Goal: Task Accomplishment & Management: Use online tool/utility

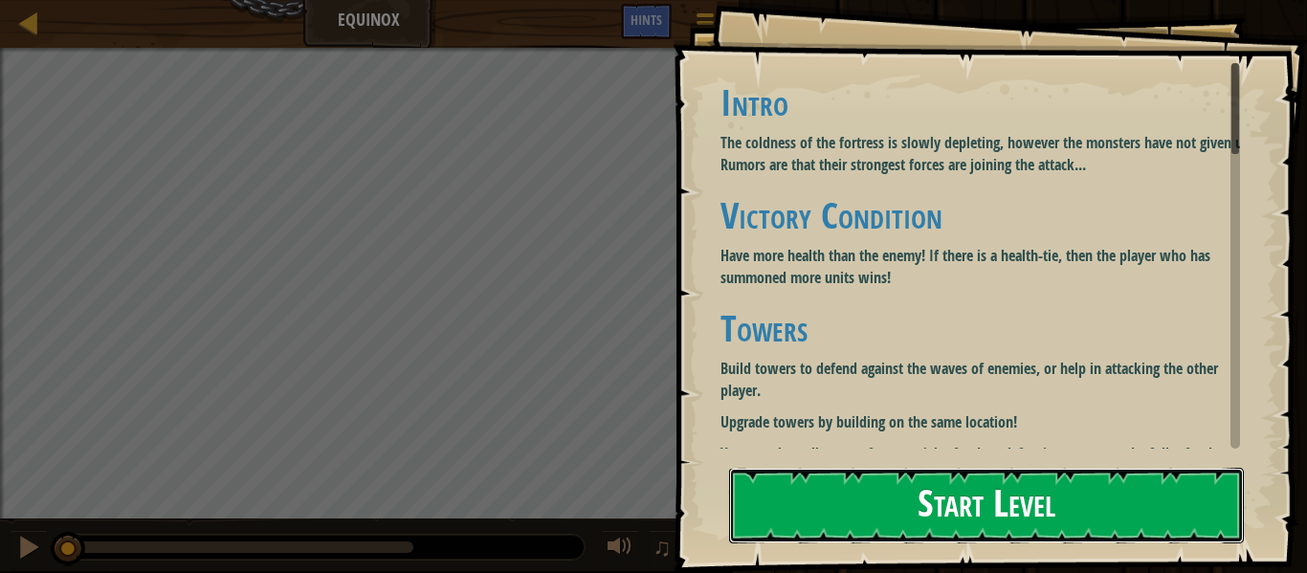
click at [887, 519] on button "Start Level" at bounding box center [986, 506] width 515 height 76
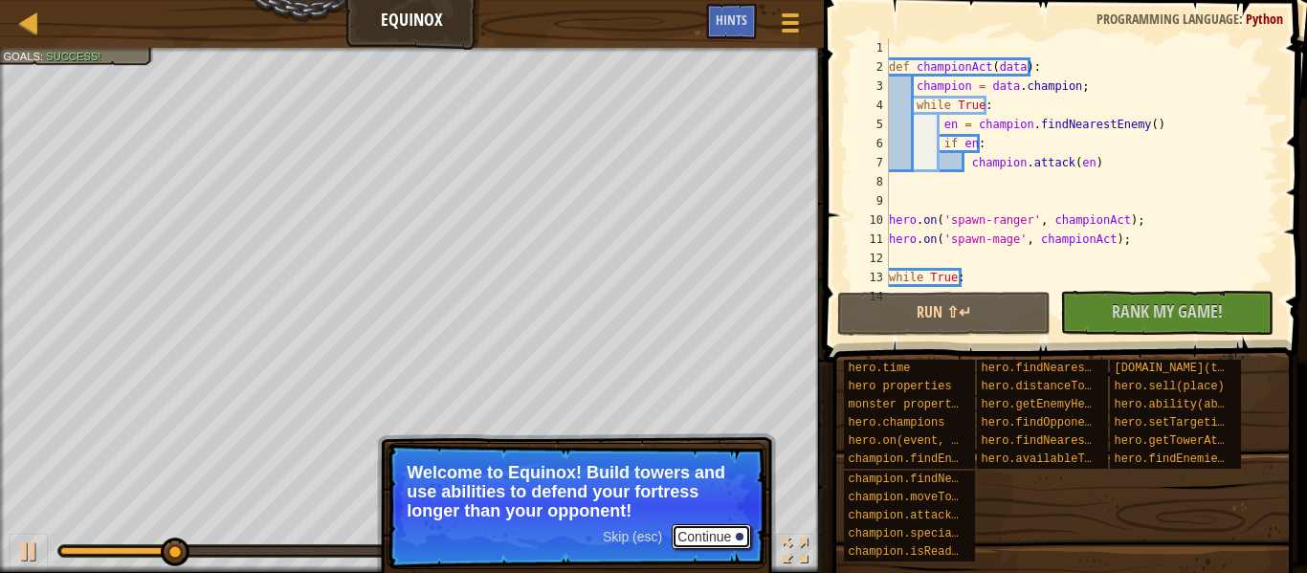
click at [724, 538] on button "Continue" at bounding box center [711, 536] width 79 height 25
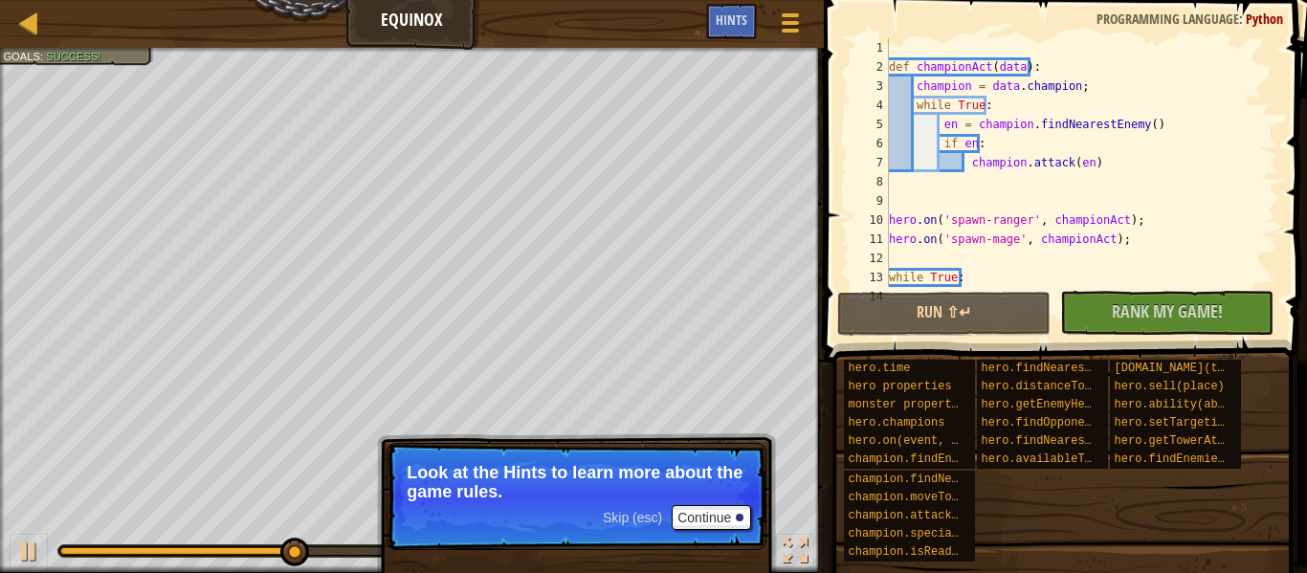
click at [724, 538] on p "Skip (esc) Continue Look at the Hints to learn more about the game rules." at bounding box center [577, 496] width 380 height 107
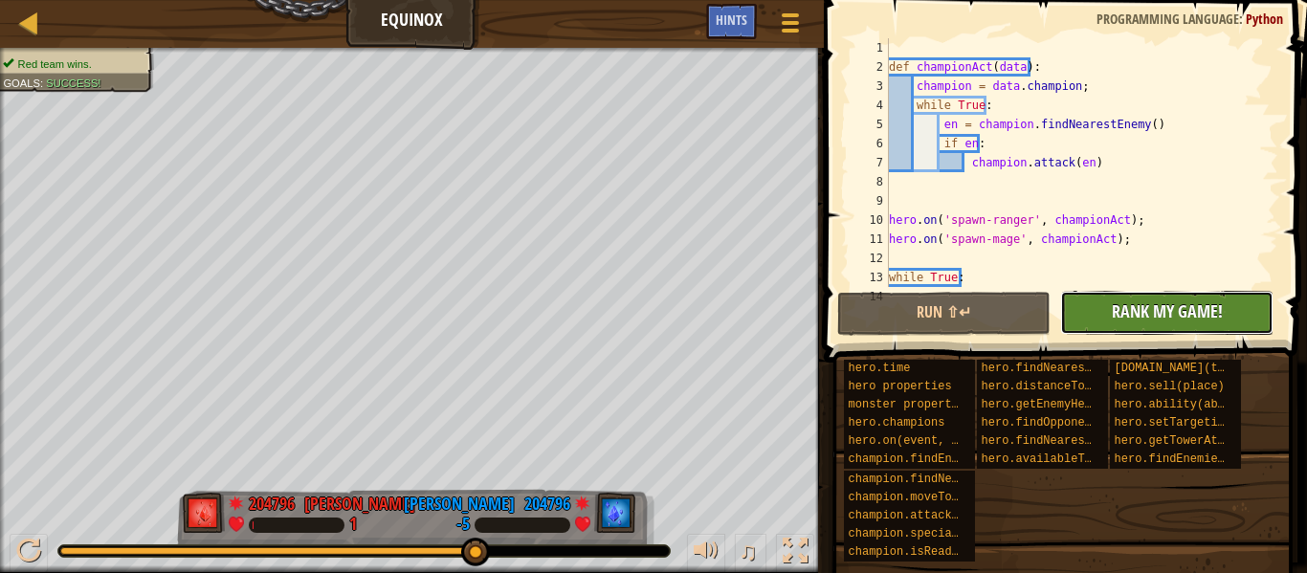
click at [1126, 304] on span "Rank My Game!" at bounding box center [1167, 311] width 111 height 24
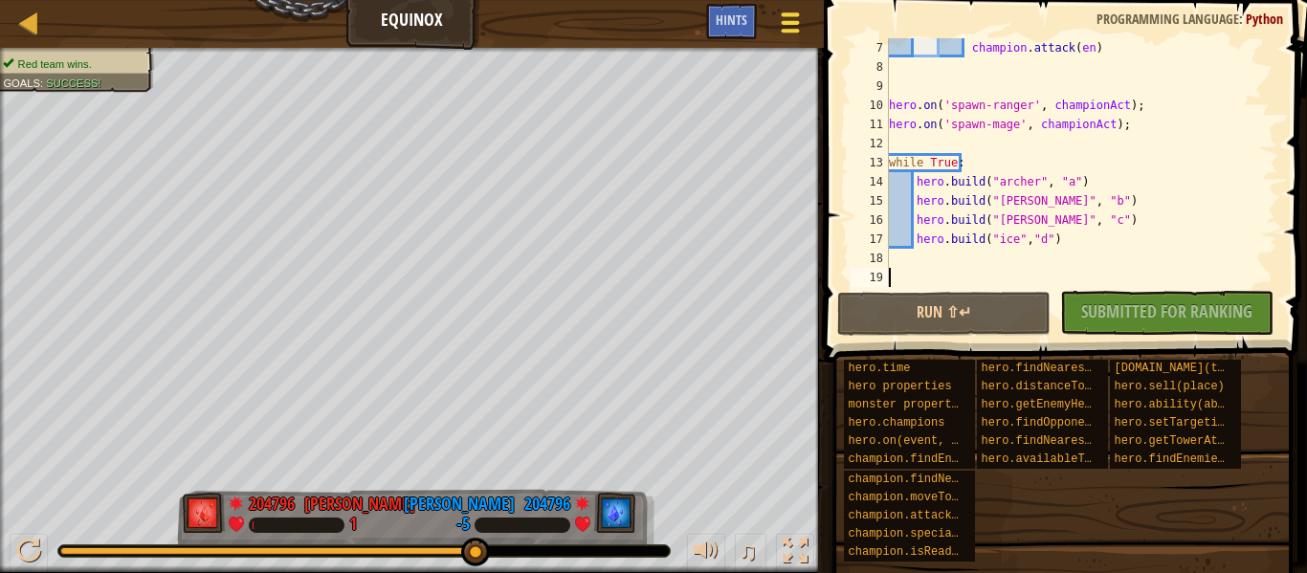
click at [803, 34] on div at bounding box center [791, 23] width 26 height 28
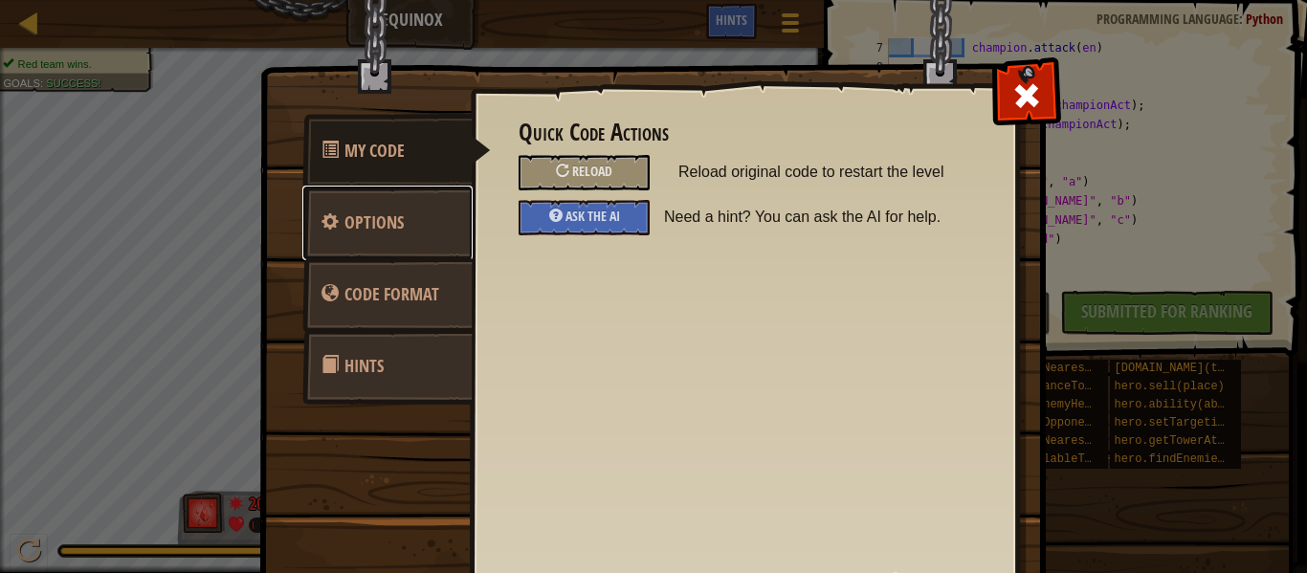
click at [371, 244] on link "Options" at bounding box center [387, 223] width 170 height 75
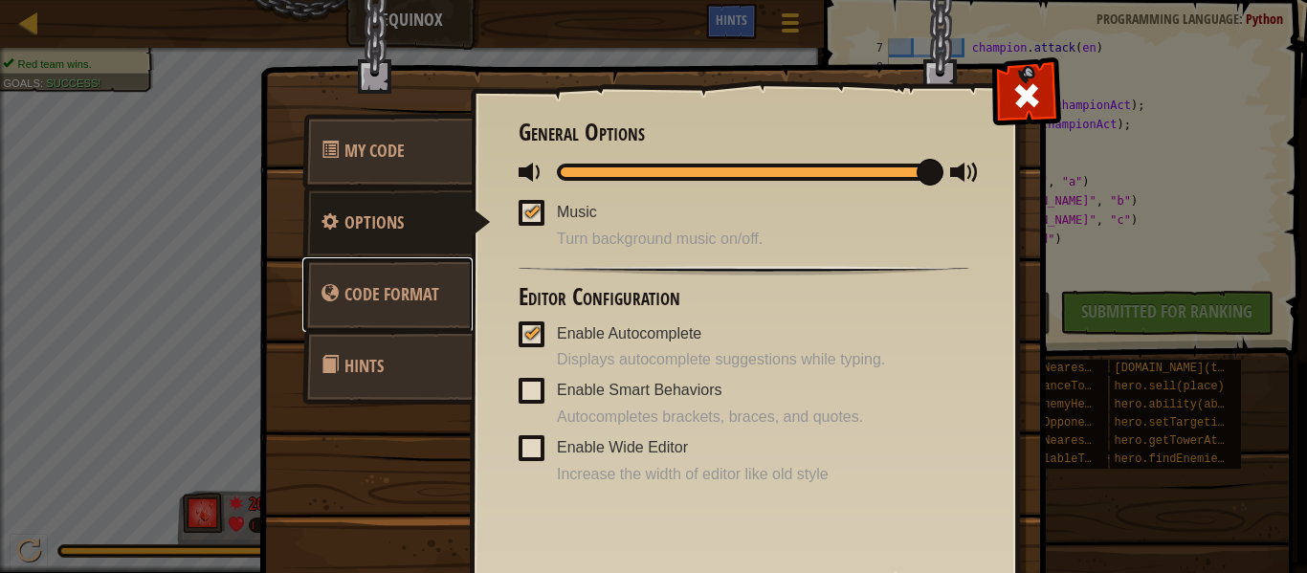
click at [394, 294] on span "Code Format" at bounding box center [391, 294] width 95 height 24
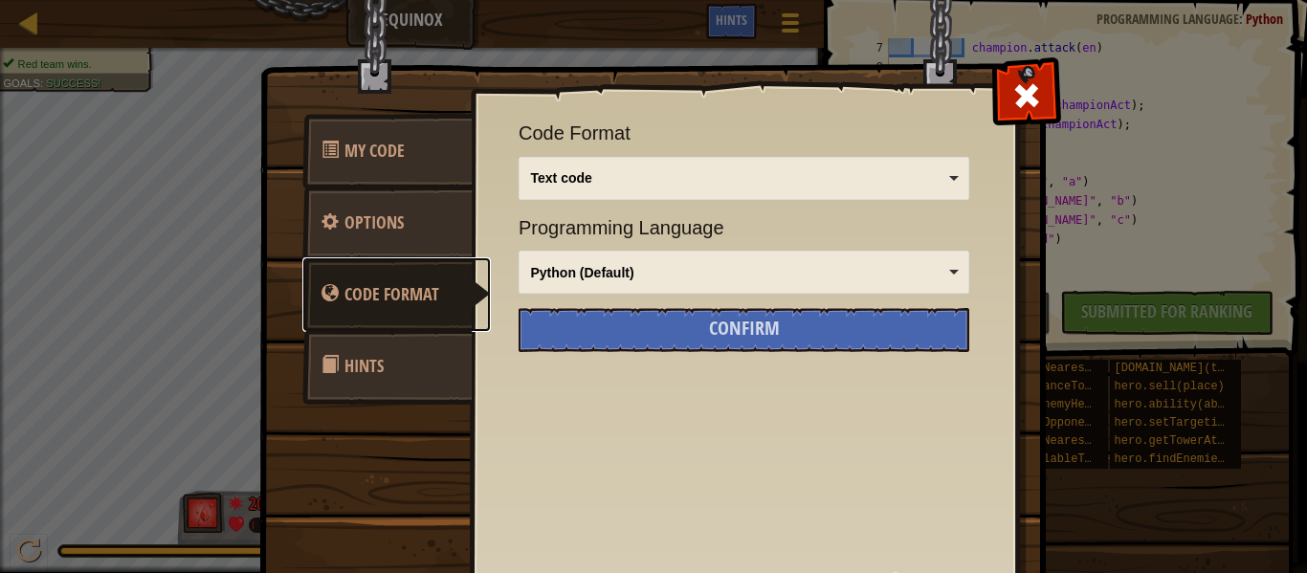
click at [546, 187] on div "Text code" at bounding box center [738, 177] width 415 height 19
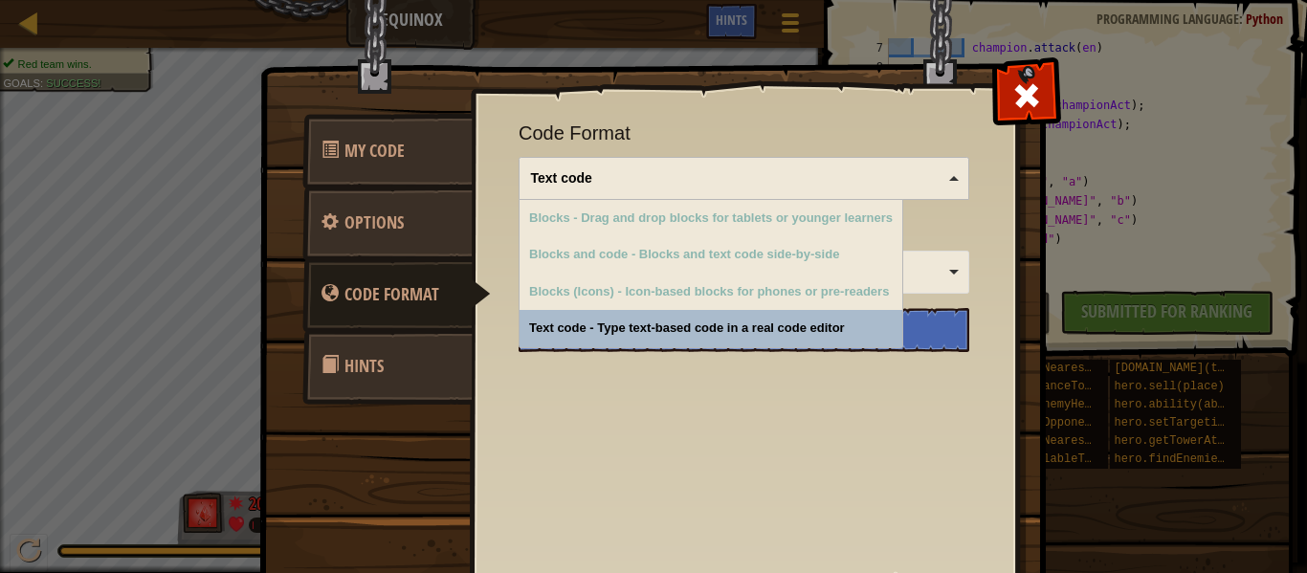
click at [546, 187] on div "Text code" at bounding box center [738, 177] width 415 height 19
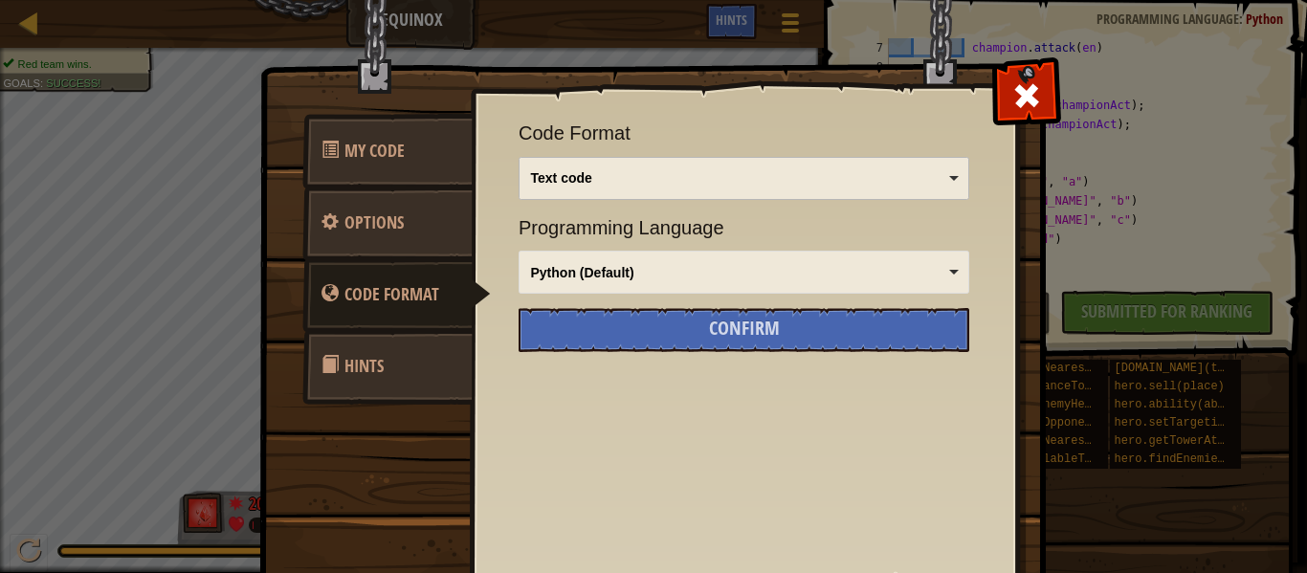
click at [546, 187] on div "Text code" at bounding box center [738, 177] width 415 height 19
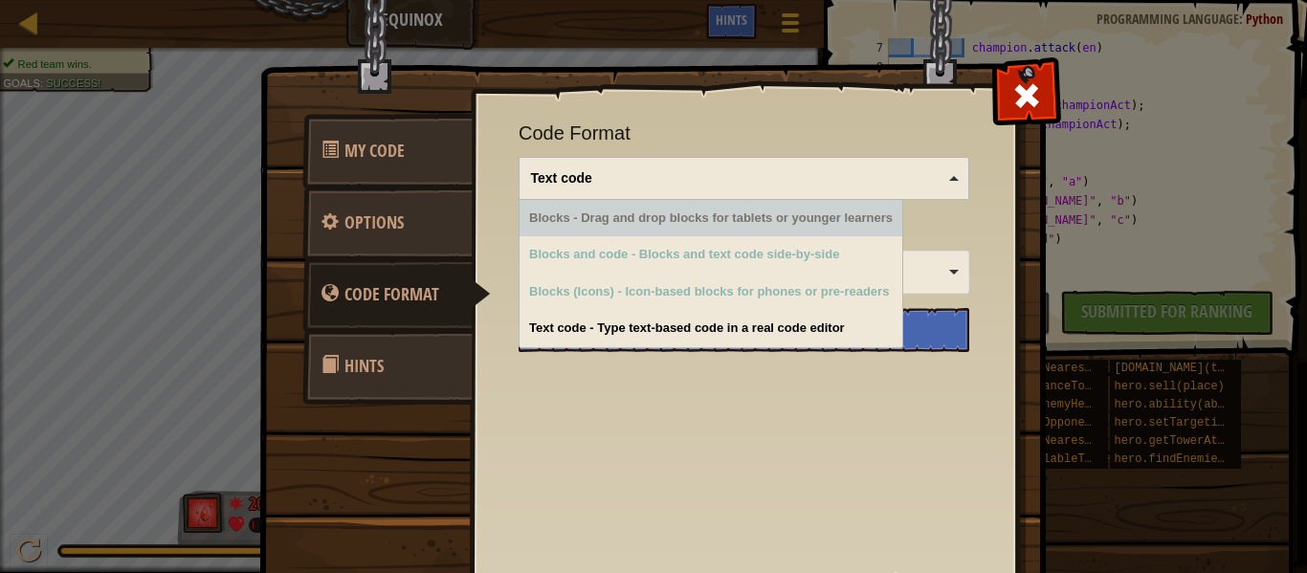
click at [602, 195] on div "Text code Blocks and code Blocks Blocks (Icons) Text code" at bounding box center [744, 178] width 451 height 43
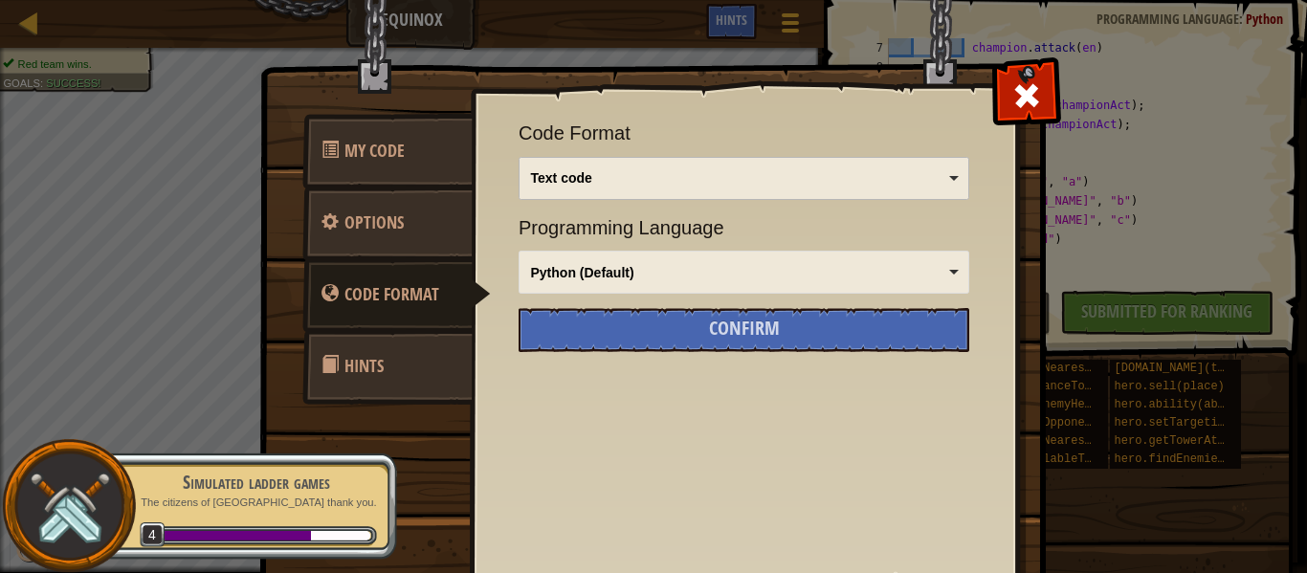
click at [608, 274] on div "Python (Default)" at bounding box center [738, 272] width 415 height 19
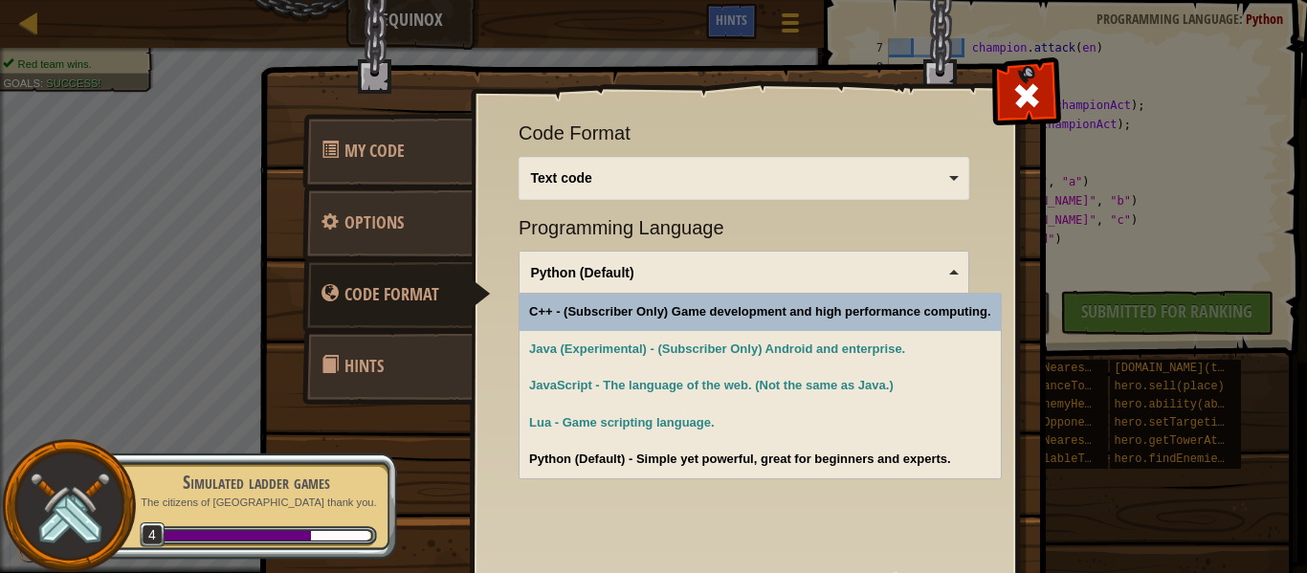
click at [608, 274] on div "Python (Default)" at bounding box center [738, 272] width 415 height 19
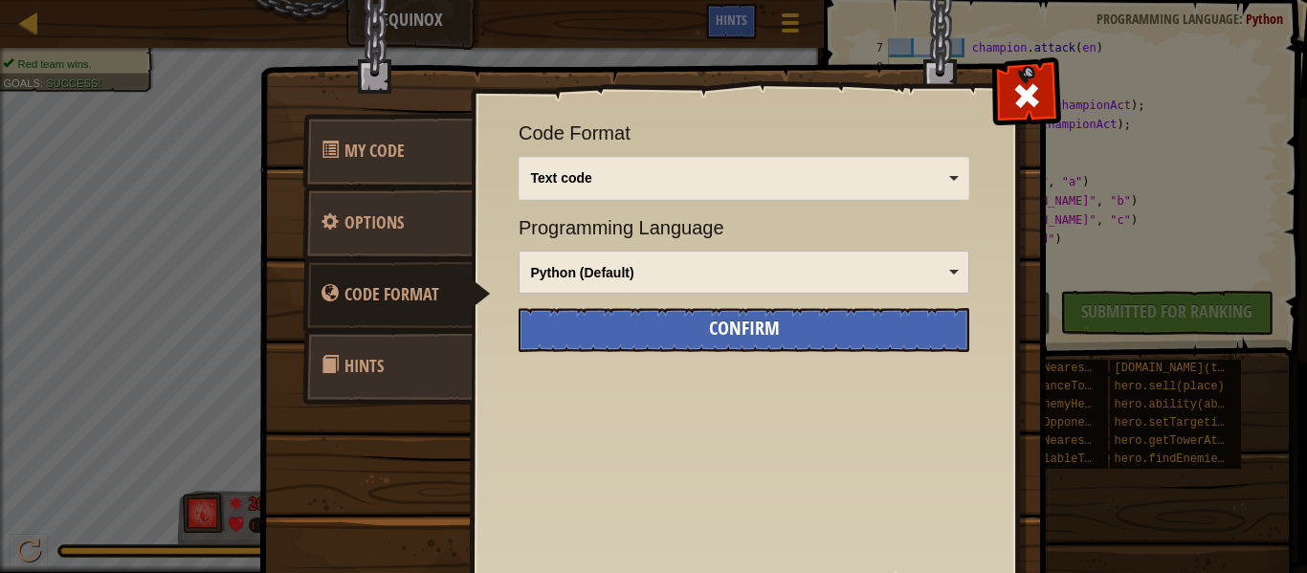
click at [812, 336] on div "Confirm" at bounding box center [744, 330] width 451 height 44
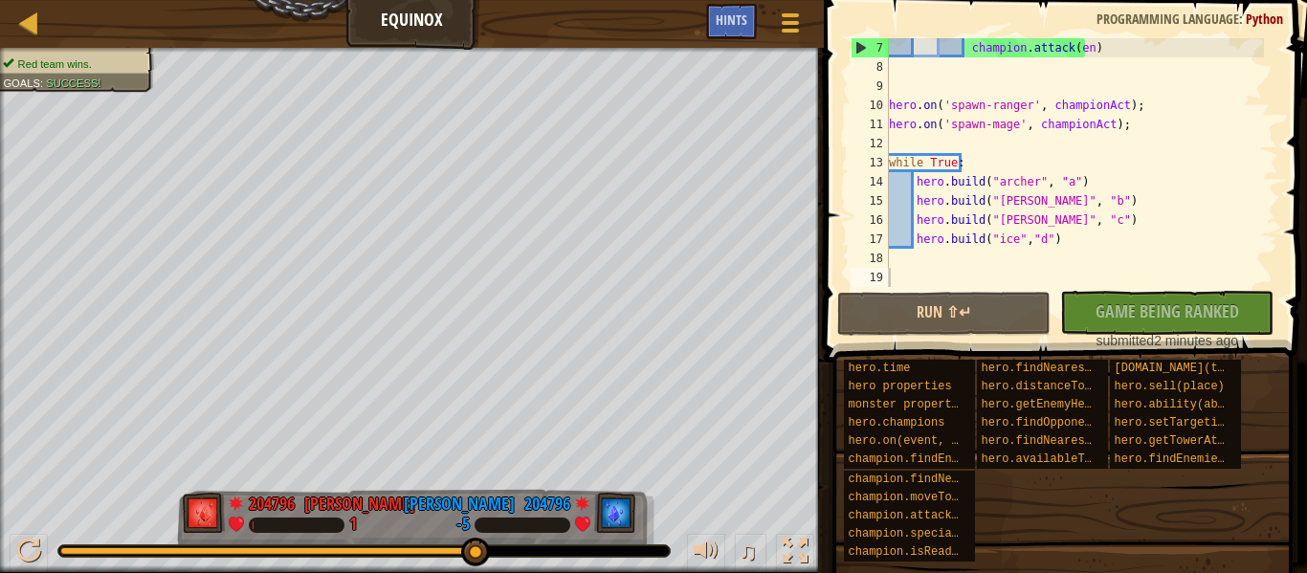
scroll to position [115, 0]
type textarea "[DOMAIN_NAME]("ice","d")"
click at [1058, 233] on div "champion . attack ( en ) hero . on ( 'spawn-ranger' , championAct ) ; hero . on…" at bounding box center [1074, 181] width 379 height 287
drag, startPoint x: 1063, startPoint y: 237, endPoint x: 914, endPoint y: 243, distance: 149.4
click at [914, 243] on div "champion . attack ( en ) hero . on ( 'spawn-ranger' , championAct ) ; hero . on…" at bounding box center [1074, 181] width 379 height 287
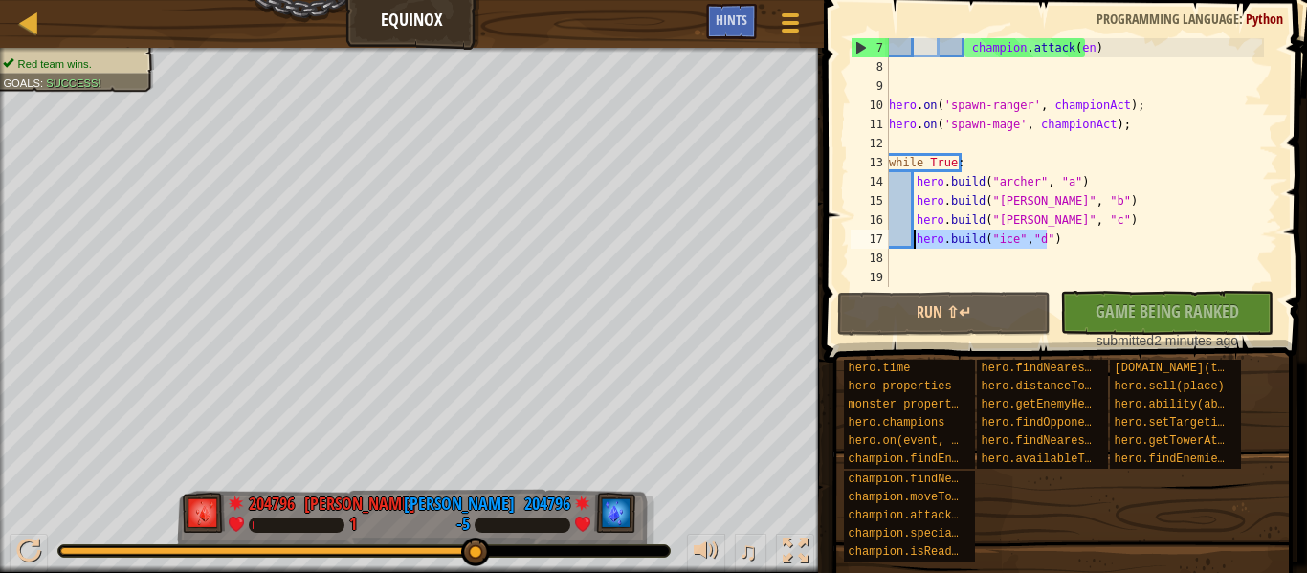
click at [940, 245] on div "champion . attack ( en ) hero . on ( 'spawn-ranger' , championAct ) ; hero . on…" at bounding box center [1074, 162] width 379 height 249
click at [1038, 241] on div "champion . attack ( en ) hero . on ( 'spawn-ranger' , championAct ) ; hero . on…" at bounding box center [1074, 181] width 379 height 287
click at [1003, 242] on div "champion . attack ( en ) hero . on ( 'spawn-ranger' , championAct ) ; hero . on…" at bounding box center [1074, 181] width 379 height 287
drag, startPoint x: 1057, startPoint y: 238, endPoint x: 913, endPoint y: 234, distance: 144.5
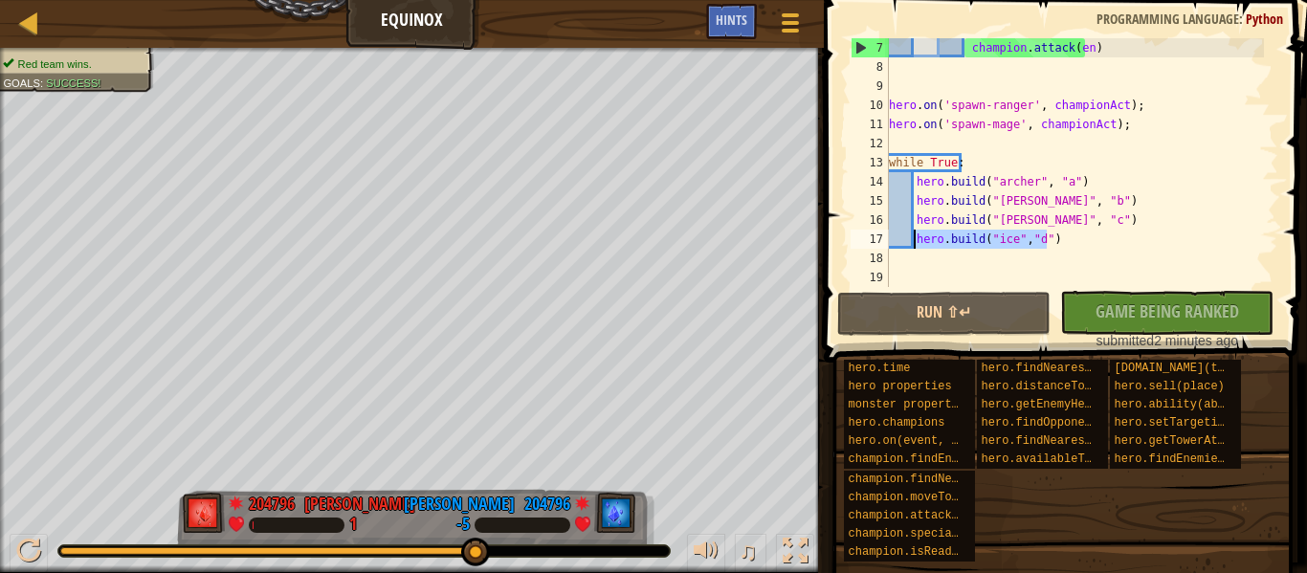
click at [913, 234] on div "champion . attack ( en ) hero . on ( 'spawn-ranger' , championAct ) ; hero . on…" at bounding box center [1074, 181] width 379 height 287
click at [1078, 237] on div "champion . attack ( en ) hero . on ( 'spawn-ranger' , championAct ) ; hero . on…" at bounding box center [1074, 162] width 379 height 249
click at [1077, 237] on div "champion . attack ( en ) hero . on ( 'spawn-ranger' , championAct ) ; hero . on…" at bounding box center [1074, 181] width 379 height 287
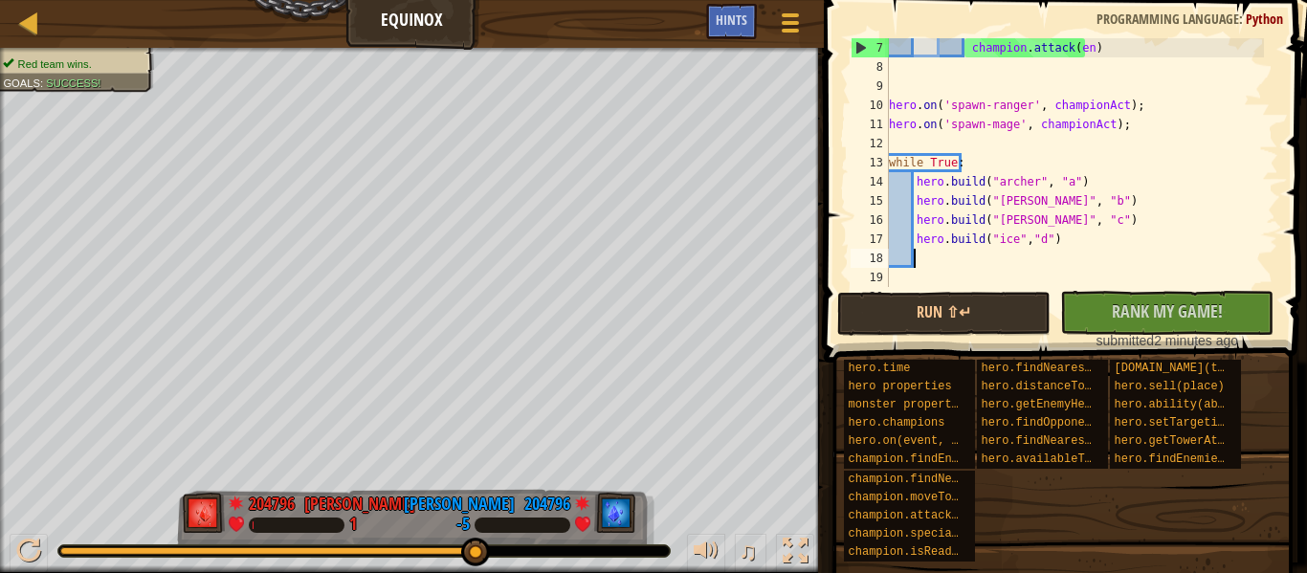
paste textarea "[DOMAIN_NAME]("ice","d")"
type textarea "[DOMAIN_NAME]("ice","d")"
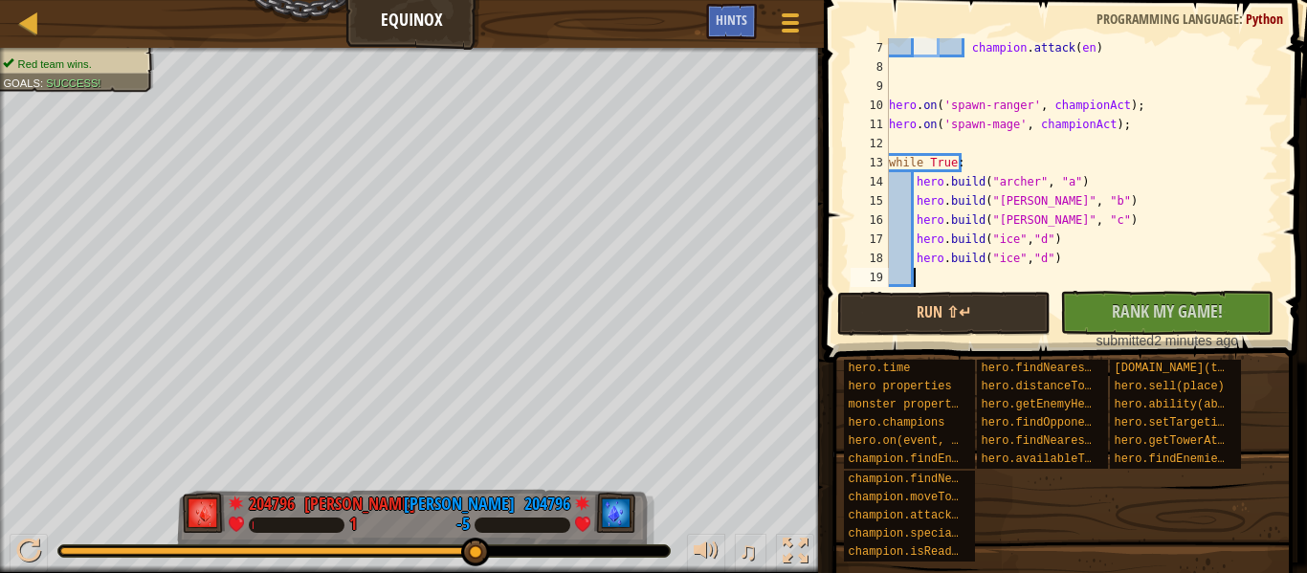
paste textarea "[DOMAIN_NAME]("ice","d")"
type textarea "[DOMAIN_NAME]("ice","d")"
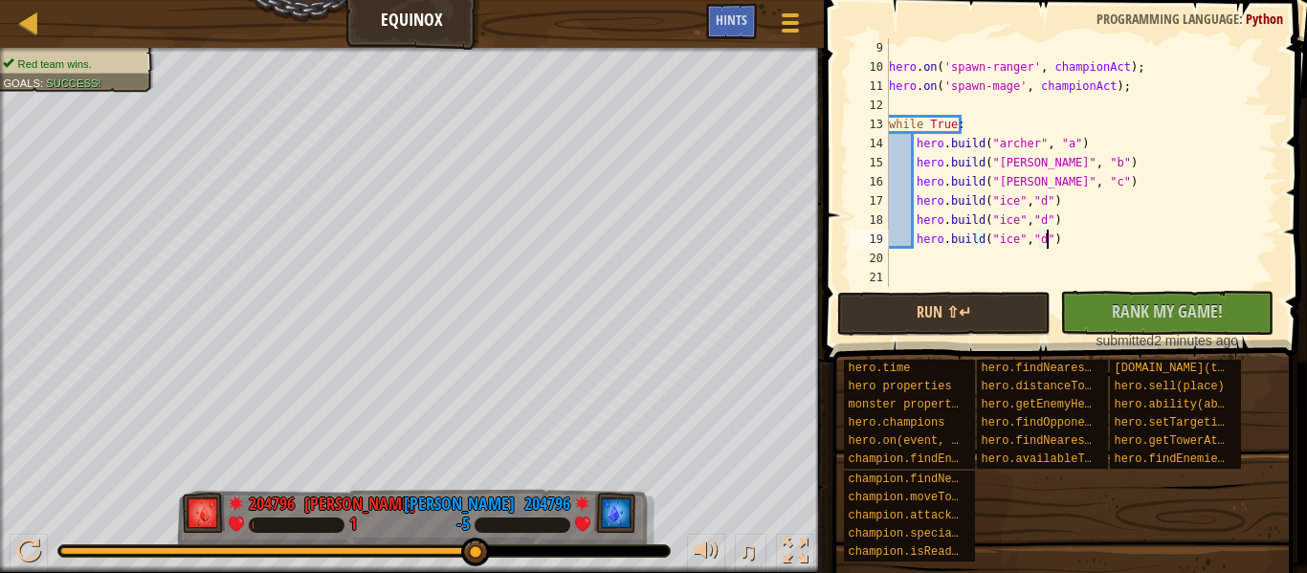
click at [1032, 201] on div "hero . on ( 'spawn-ranger' , championAct ) ; hero . on ( 'spawn-mage' , champio…" at bounding box center [1074, 181] width 379 height 287
drag, startPoint x: 1050, startPoint y: 242, endPoint x: 912, endPoint y: 239, distance: 137.8
click at [912, 239] on div "hero . on ( 'spawn-ranger' , championAct ) ; hero . on ( 'spawn-mage' , champio…" at bounding box center [1074, 181] width 379 height 287
click at [1054, 247] on div "hero . on ( 'spawn-ranger' , championAct ) ; hero . on ( 'spawn-mage' , champio…" at bounding box center [1074, 162] width 379 height 249
paste textarea "[DOMAIN_NAME]("ice","d")"
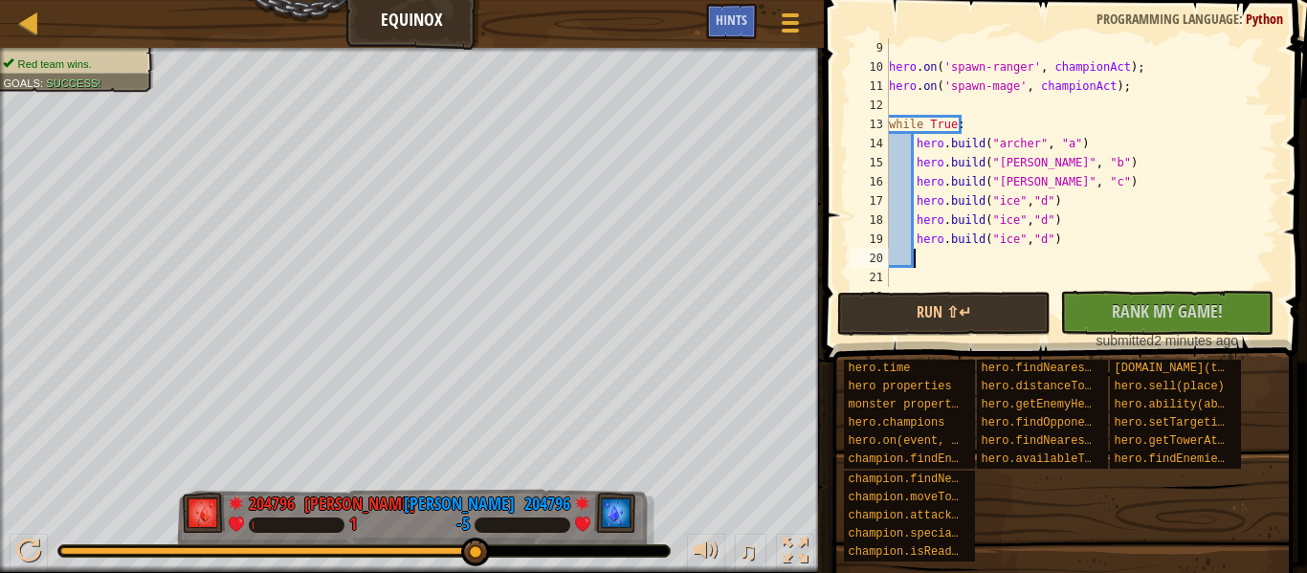
type textarea "[DOMAIN_NAME]("ice","d")"
paste textarea "[DOMAIN_NAME]("ice","d")"
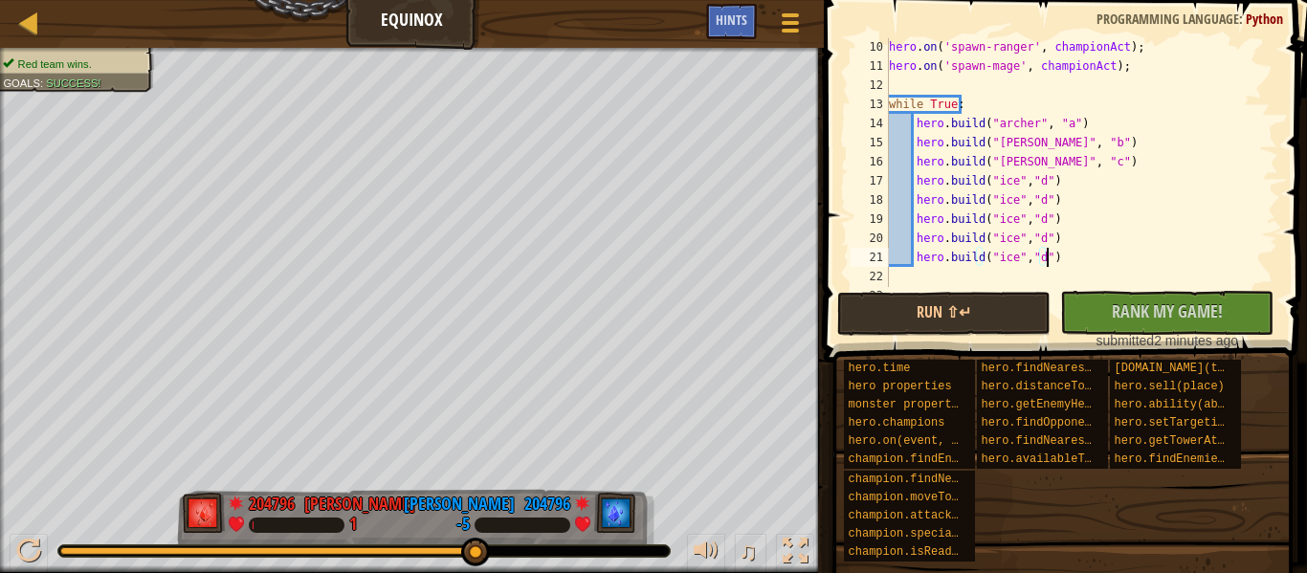
scroll to position [175, 0]
click at [1034, 182] on div "hero . on ( 'spawn-ranger' , championAct ) ; hero . on ( 'spawn-mage' , champio…" at bounding box center [1074, 178] width 379 height 287
click at [997, 180] on div "hero . on ( 'spawn-ranger' , championAct ) ; hero . on ( 'spawn-mage' , champio…" at bounding box center [1074, 178] width 379 height 287
click at [990, 222] on div "hero . on ( 'spawn-ranger' , championAct ) ; hero . on ( 'spawn-mage' , champio…" at bounding box center [1074, 178] width 379 height 287
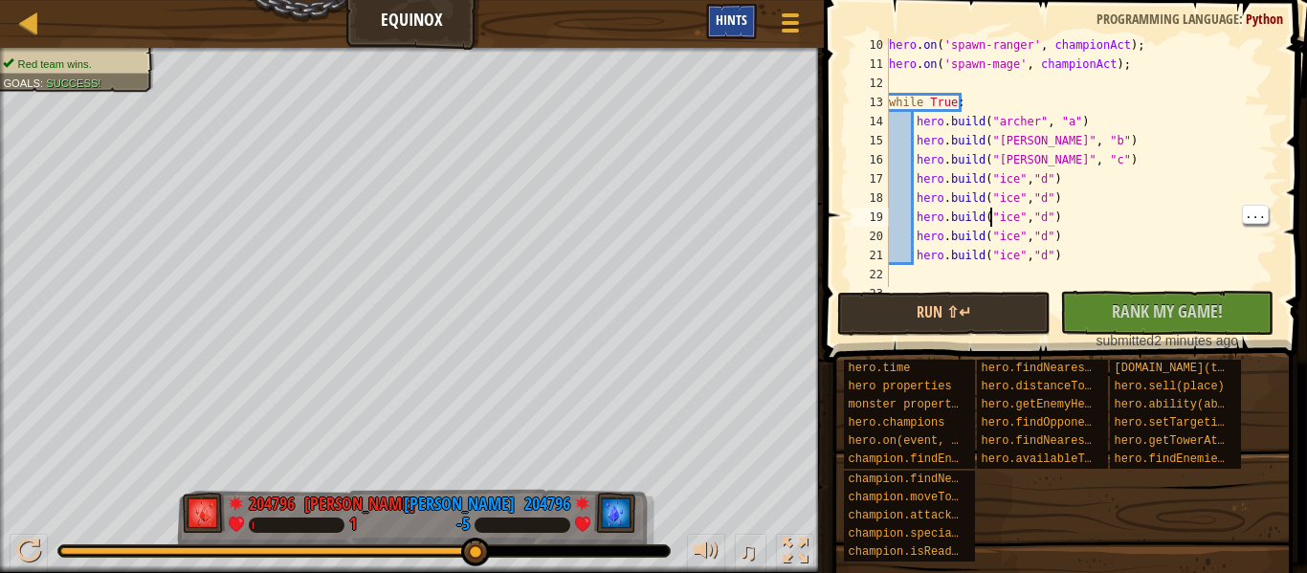
click at [732, 7] on div "Hints" at bounding box center [731, 21] width 51 height 35
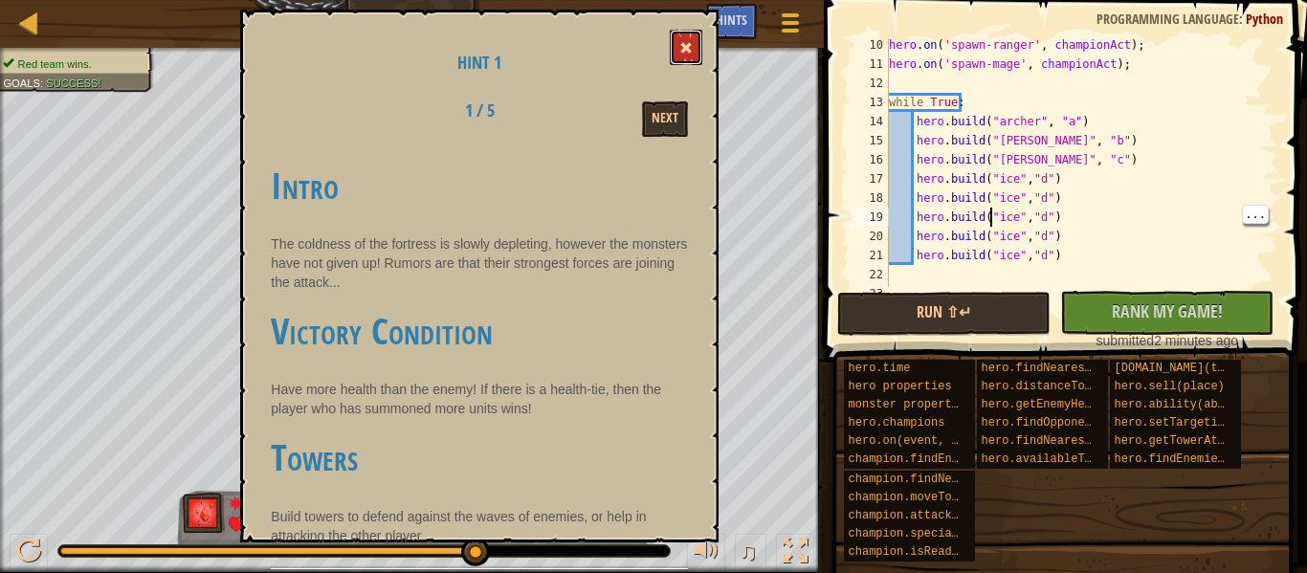
click at [678, 54] on button at bounding box center [686, 47] width 33 height 35
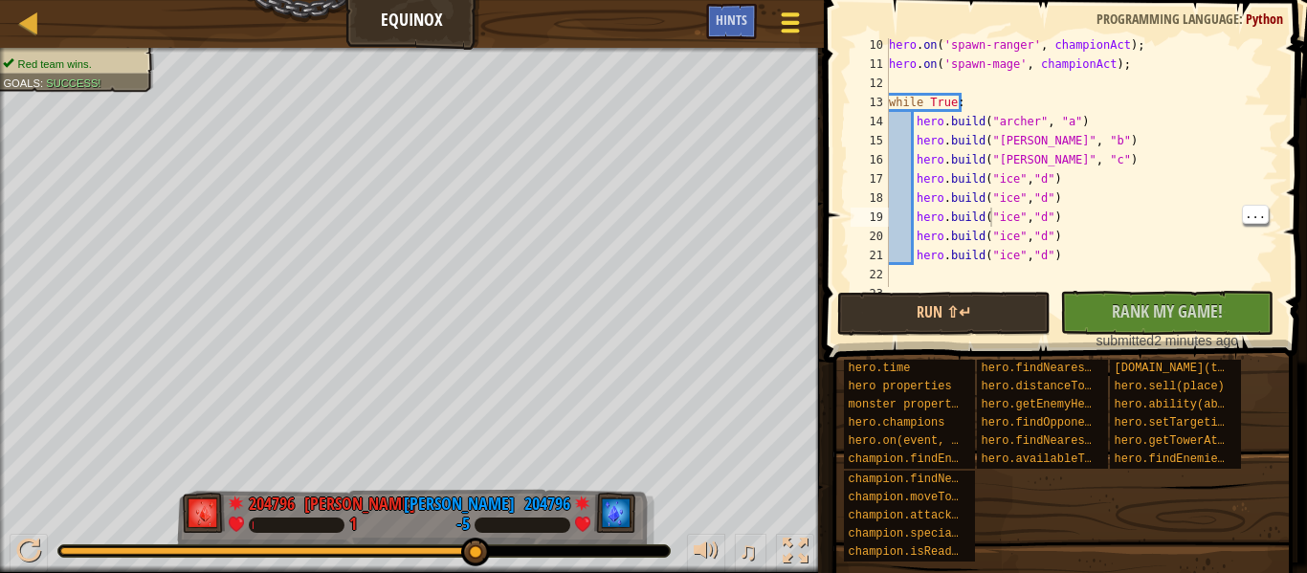
click at [796, 22] on span at bounding box center [791, 23] width 18 height 4
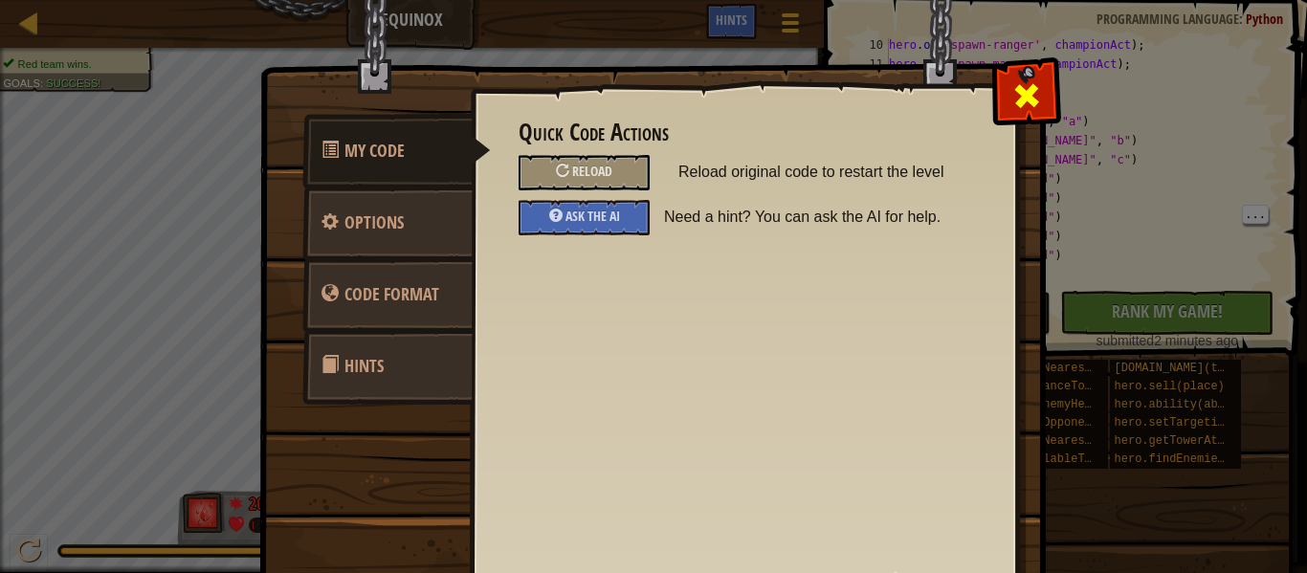
click at [1020, 102] on span at bounding box center [1026, 95] width 31 height 31
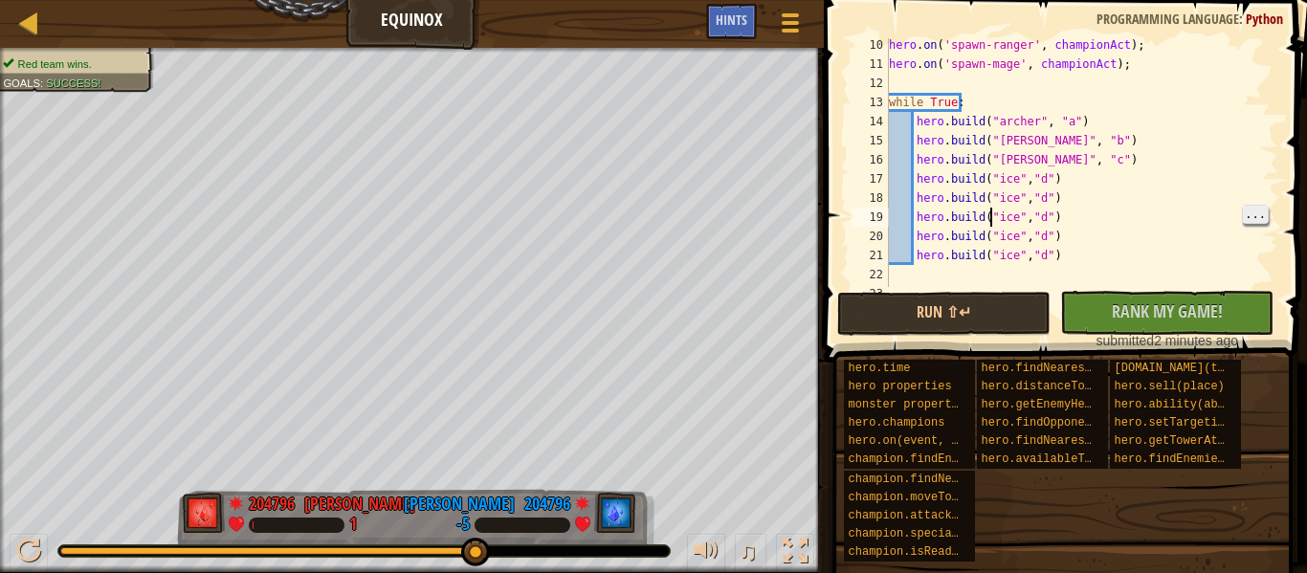
click at [1249, 214] on span "..." at bounding box center [1255, 214] width 25 height 17
click at [1157, 168] on div "hero . on ( 'spawn-ranger' , championAct ) ; hero . on ( 'spawn-mage' , champio…" at bounding box center [1074, 178] width 379 height 287
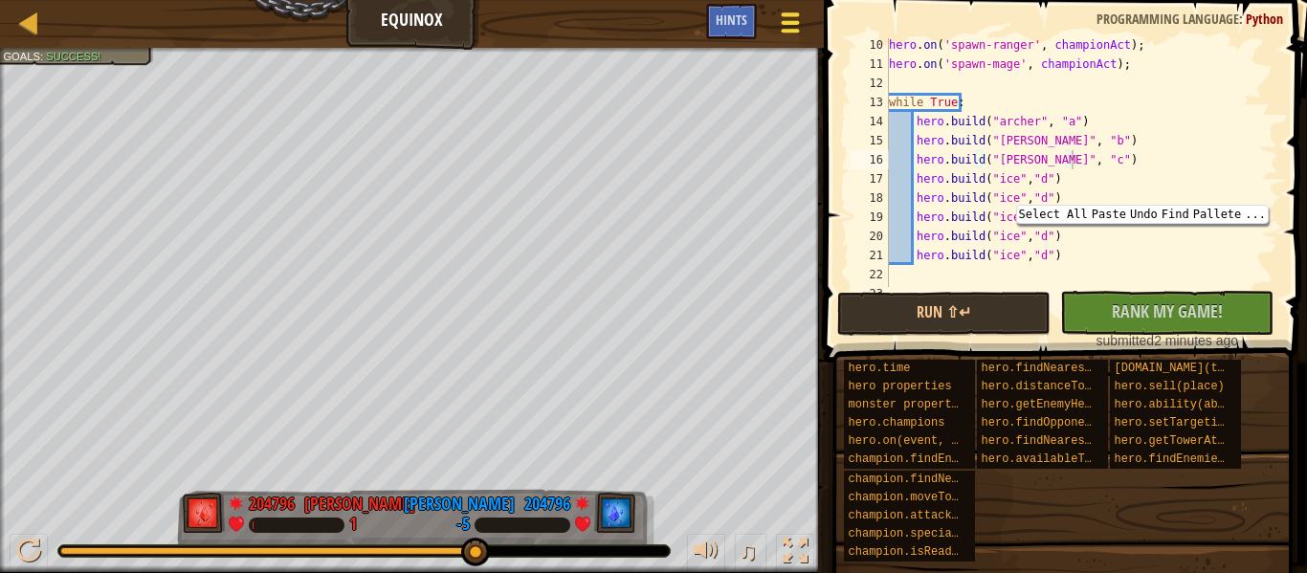
click at [788, 27] on div at bounding box center [791, 23] width 26 height 28
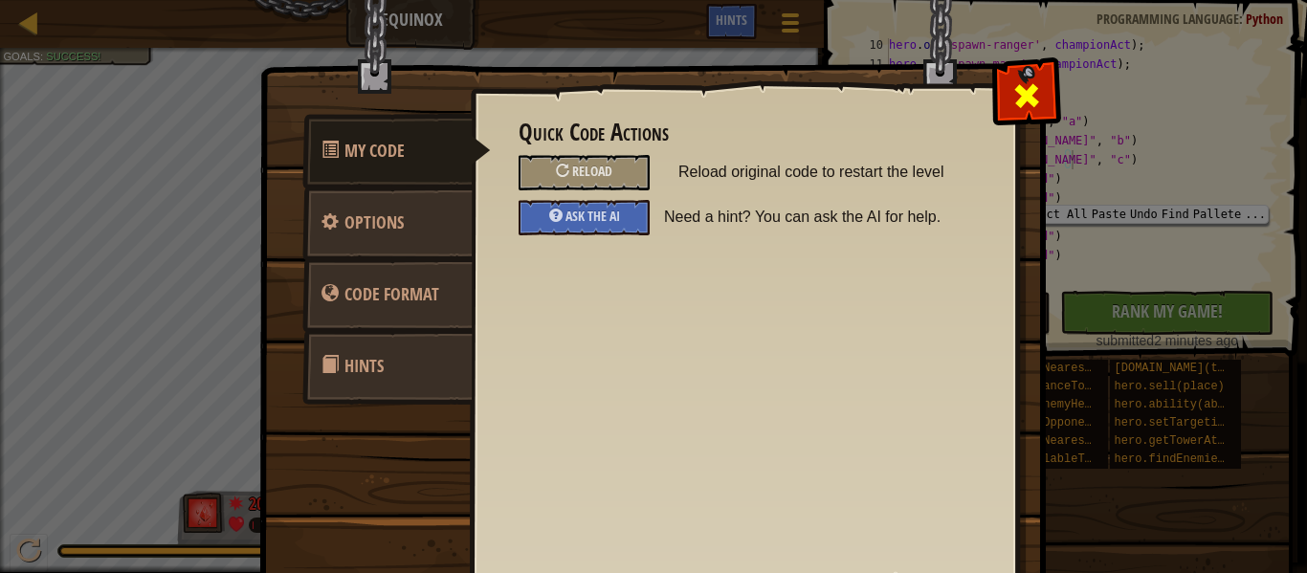
click at [1029, 100] on span at bounding box center [1026, 95] width 31 height 31
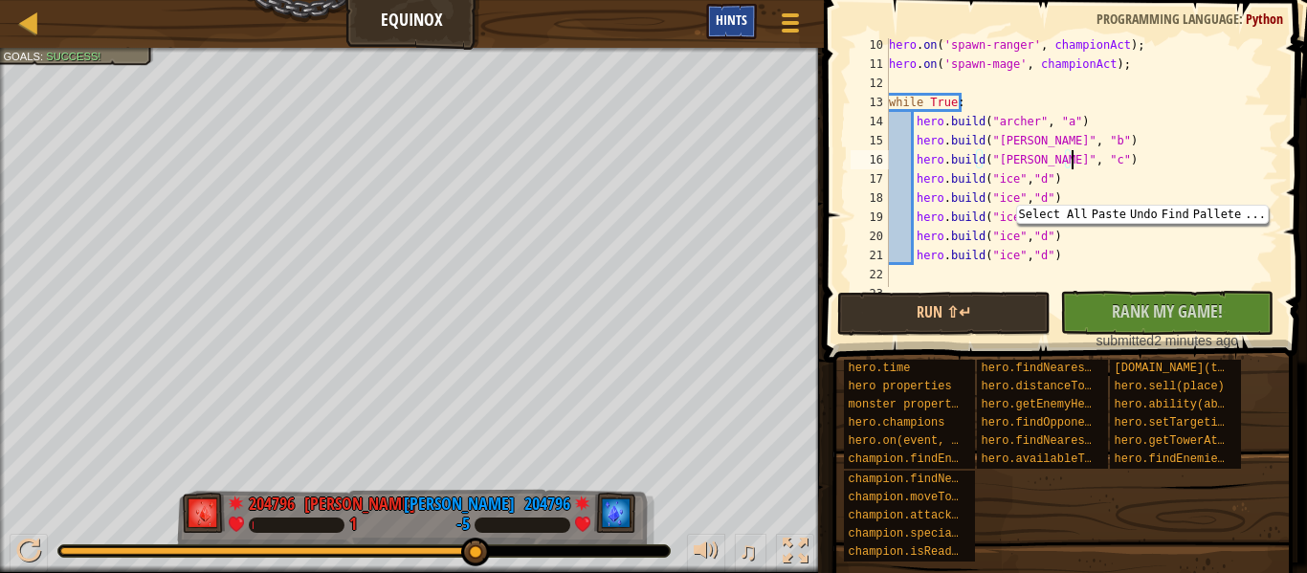
click at [718, 12] on span "Hints" at bounding box center [732, 20] width 32 height 18
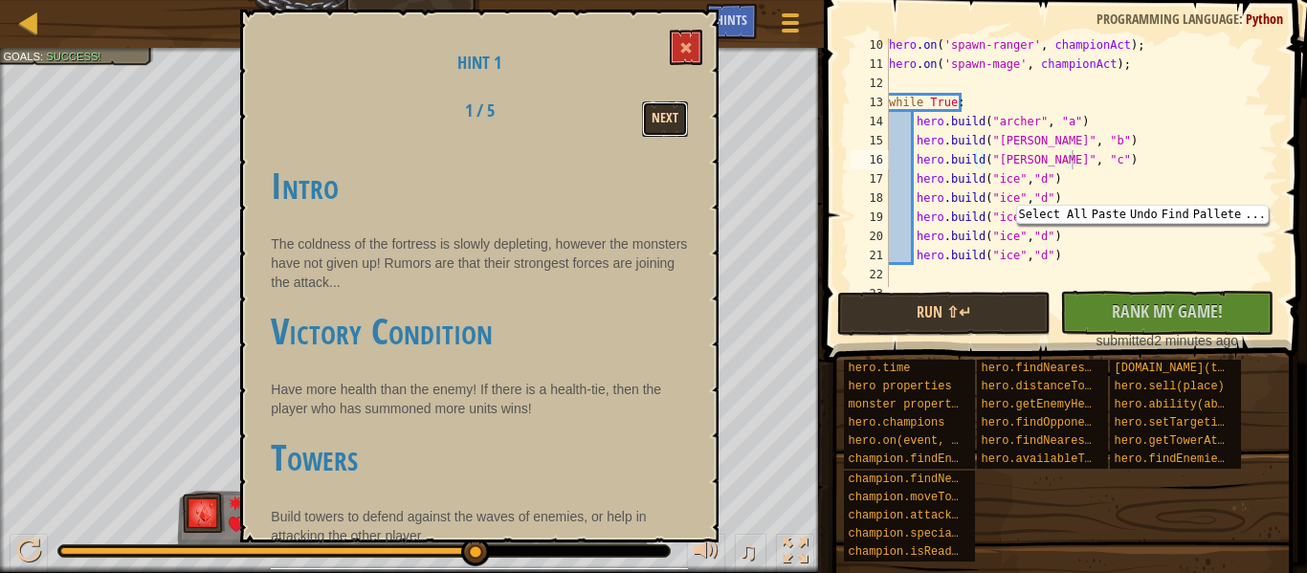
click at [657, 115] on button "Next" at bounding box center [665, 118] width 46 height 35
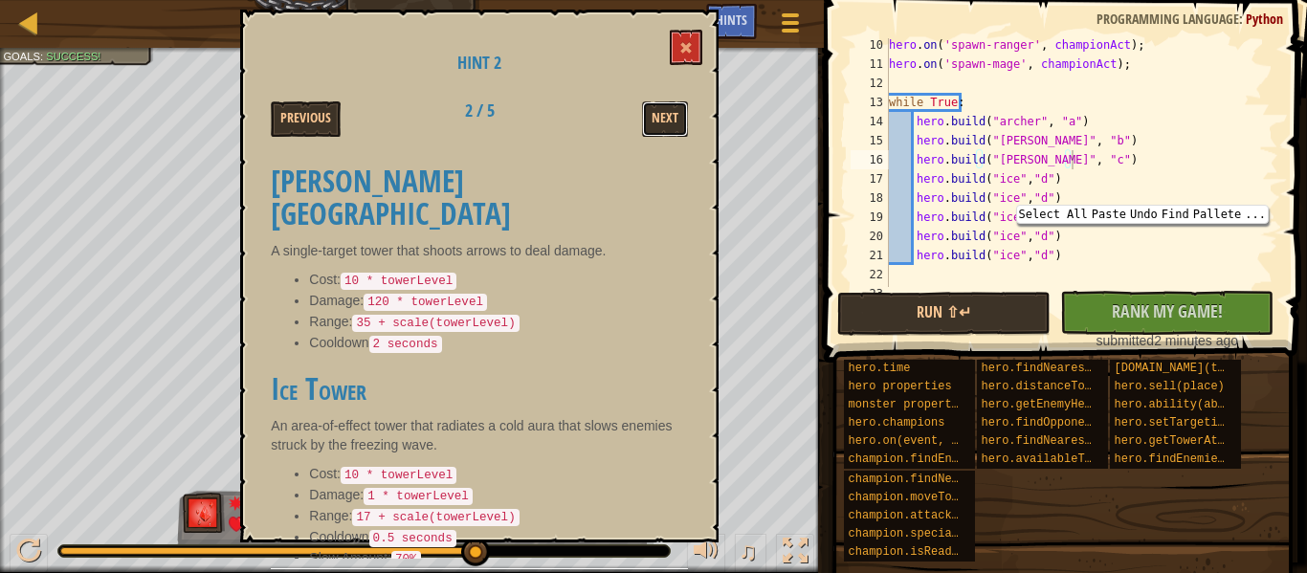
click at [657, 115] on button "Next" at bounding box center [665, 118] width 46 height 35
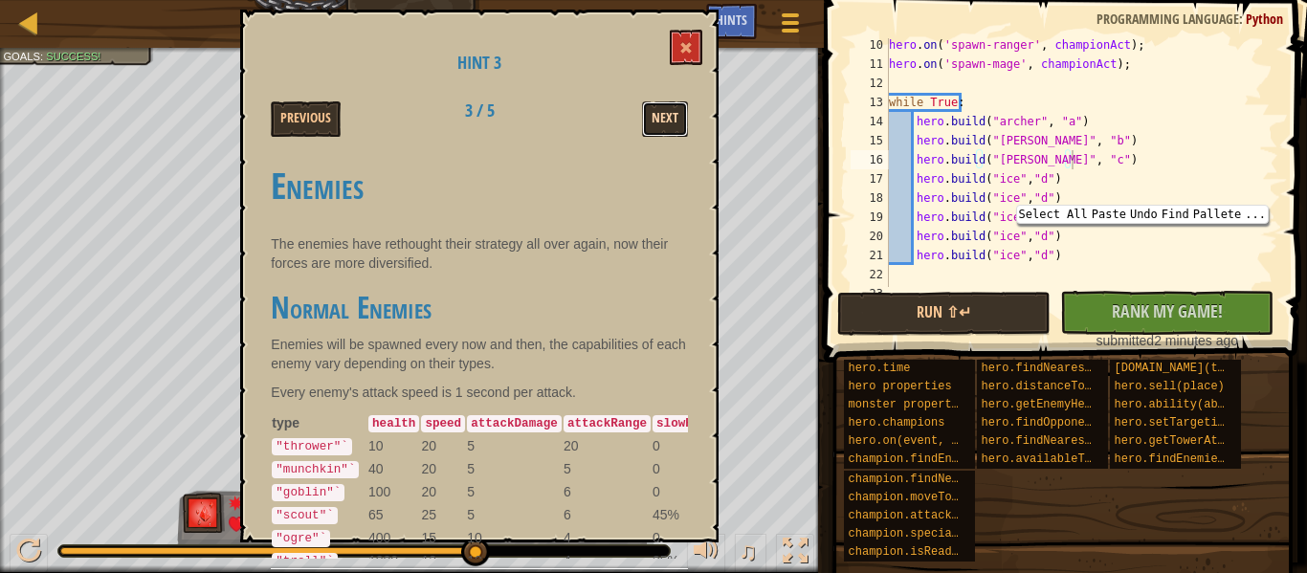
click at [663, 113] on button "Next" at bounding box center [665, 118] width 46 height 35
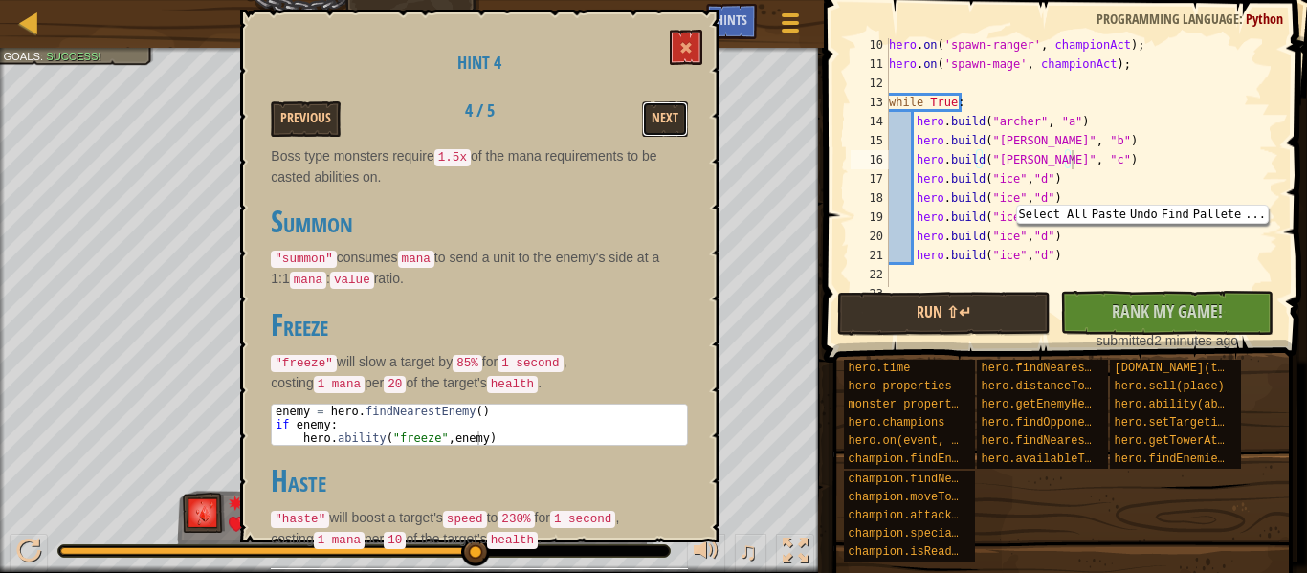
click at [663, 113] on button "Next" at bounding box center [665, 118] width 46 height 35
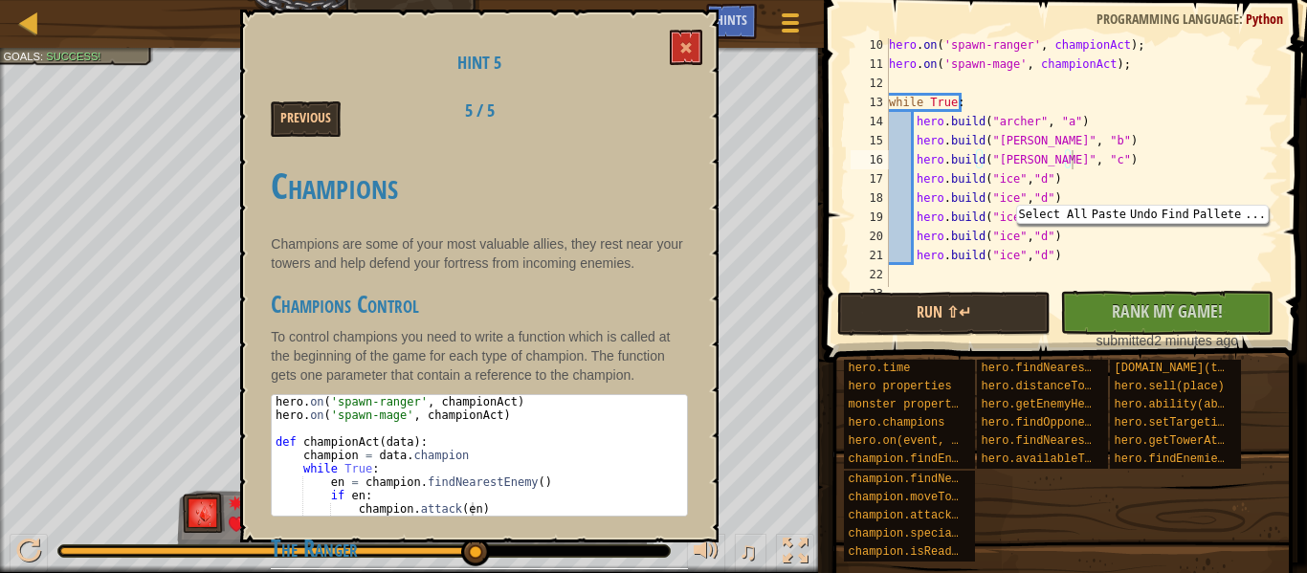
click at [299, 93] on div "Hint 5 Previous 5 / 5 Champions Champions are some of your most valuable allies…" at bounding box center [479, 276] width 478 height 533
click at [292, 106] on button "Previous" at bounding box center [306, 118] width 70 height 35
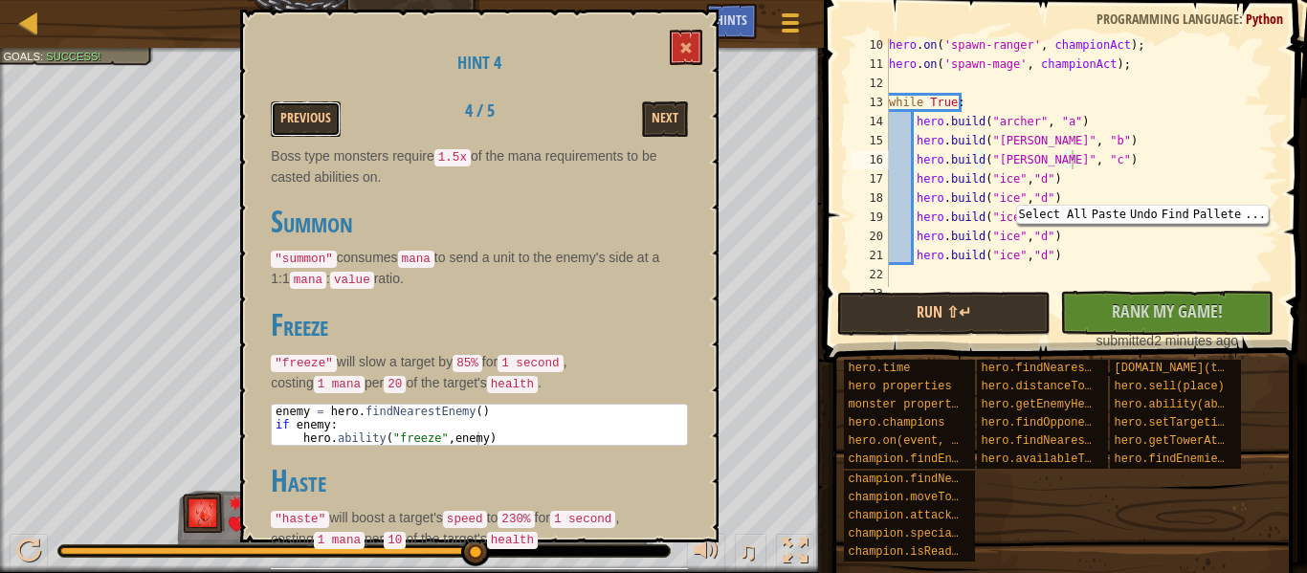
click at [292, 106] on button "Previous" at bounding box center [306, 118] width 70 height 35
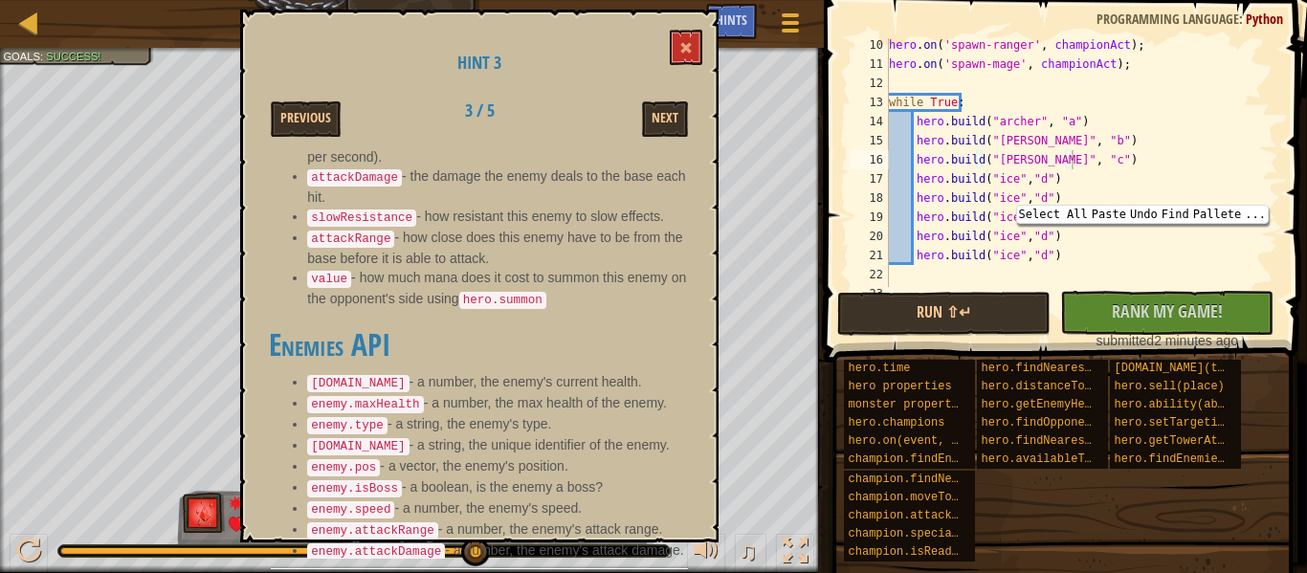
scroll to position [891, 2]
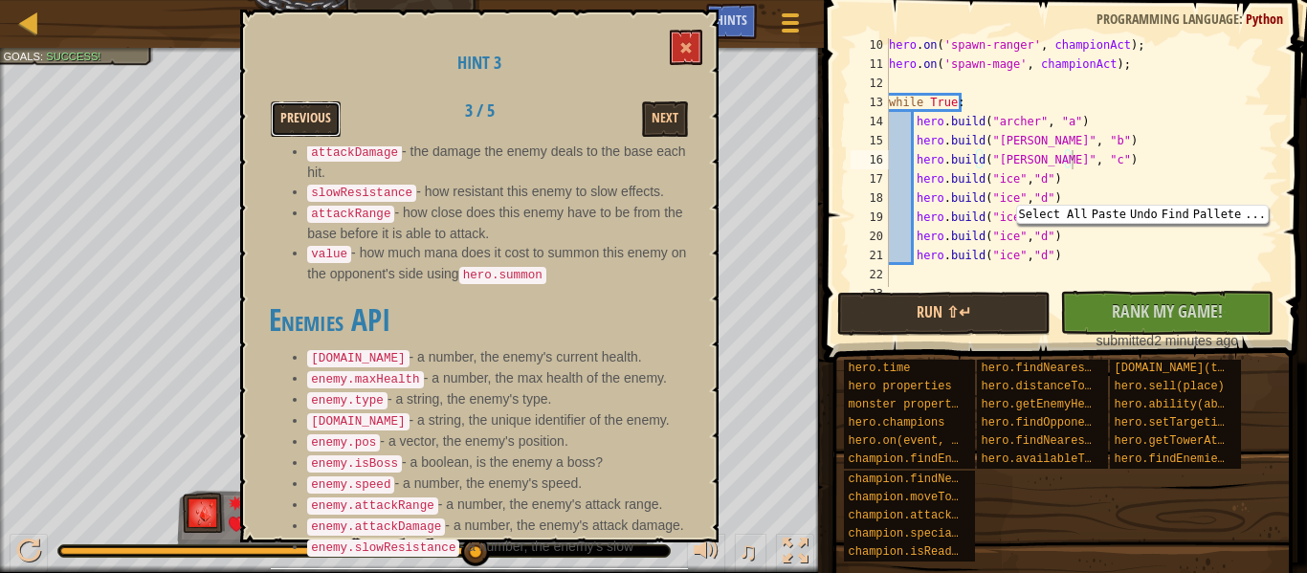
click at [327, 119] on button "Previous" at bounding box center [306, 118] width 70 height 35
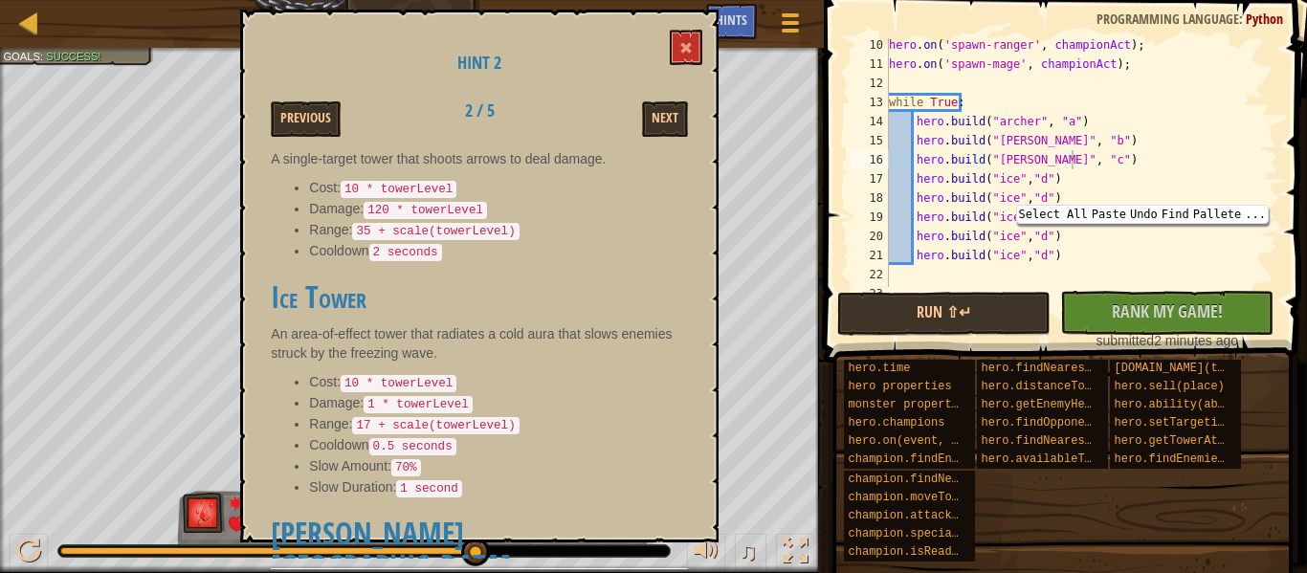
scroll to position [103, 0]
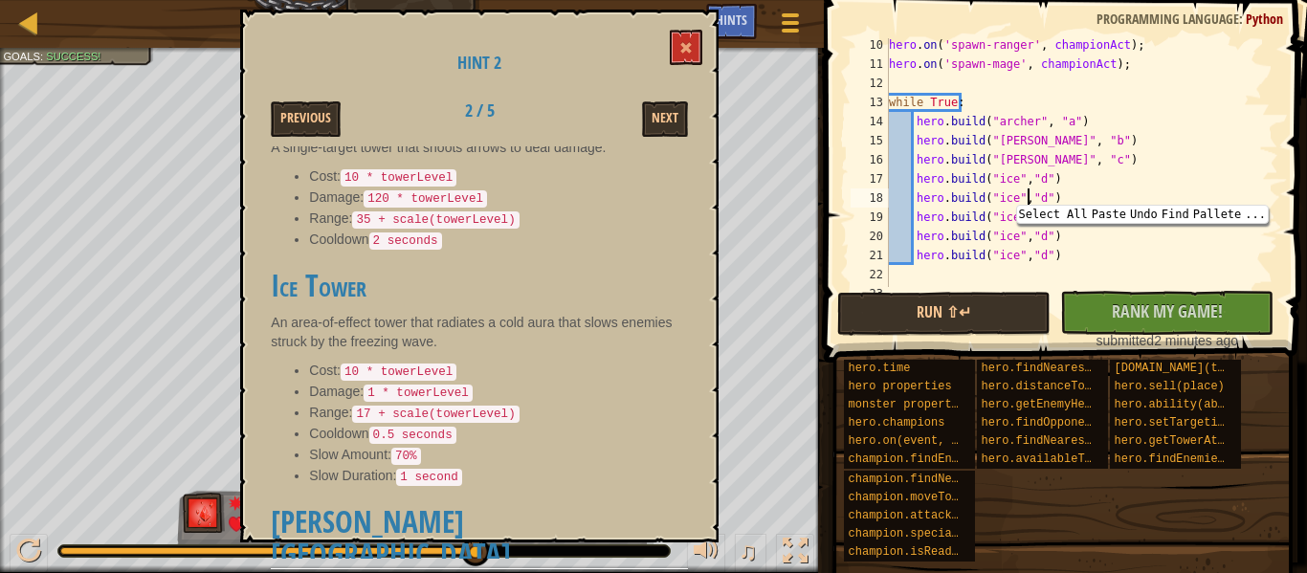
click at [1027, 192] on div "hero . on ( 'spawn-ranger' , championAct ) ; hero . on ( 'spawn-mage' , champio…" at bounding box center [1074, 178] width 379 height 287
click at [1023, 211] on div "hero . on ( 'spawn-ranger' , championAct ) ; hero . on ( 'spawn-mage' , champio…" at bounding box center [1074, 178] width 379 height 287
click at [1025, 235] on div "hero . on ( 'spawn-ranger' , championAct ) ; hero . on ( 'spawn-mage' , champio…" at bounding box center [1074, 178] width 379 height 287
click at [1038, 263] on div "hero . on ( 'spawn-ranger' , championAct ) ; hero . on ( 'spawn-mage' , champio…" at bounding box center [1074, 178] width 379 height 287
click at [1032, 255] on div "hero . on ( 'spawn-ranger' , championAct ) ; hero . on ( 'spawn-mage' , champio…" at bounding box center [1074, 178] width 379 height 287
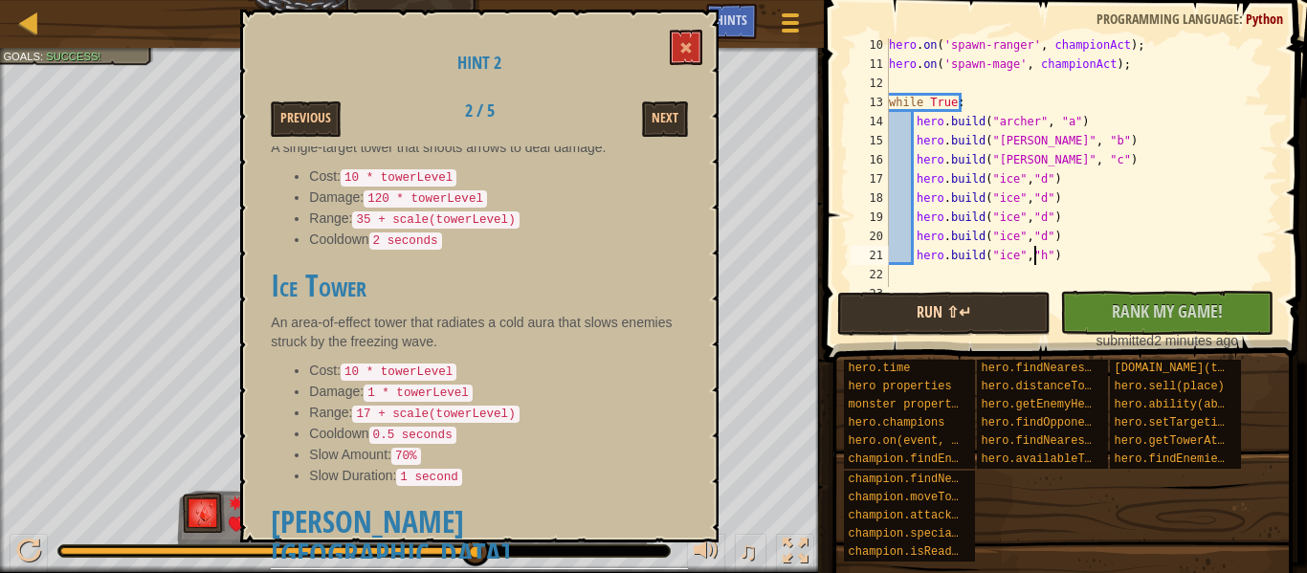
scroll to position [9, 12]
click at [1034, 240] on div "hero . on ( 'spawn-ranger' , championAct ) ; hero . on ( 'spawn-mage' , champio…" at bounding box center [1074, 178] width 379 height 287
type textarea "[DOMAIN_NAME]("ice","d")"
click at [1028, 202] on div "hero . on ( 'spawn-ranger' , championAct ) ; hero . on ( 'spawn-mage' , champio…" at bounding box center [1074, 178] width 379 height 287
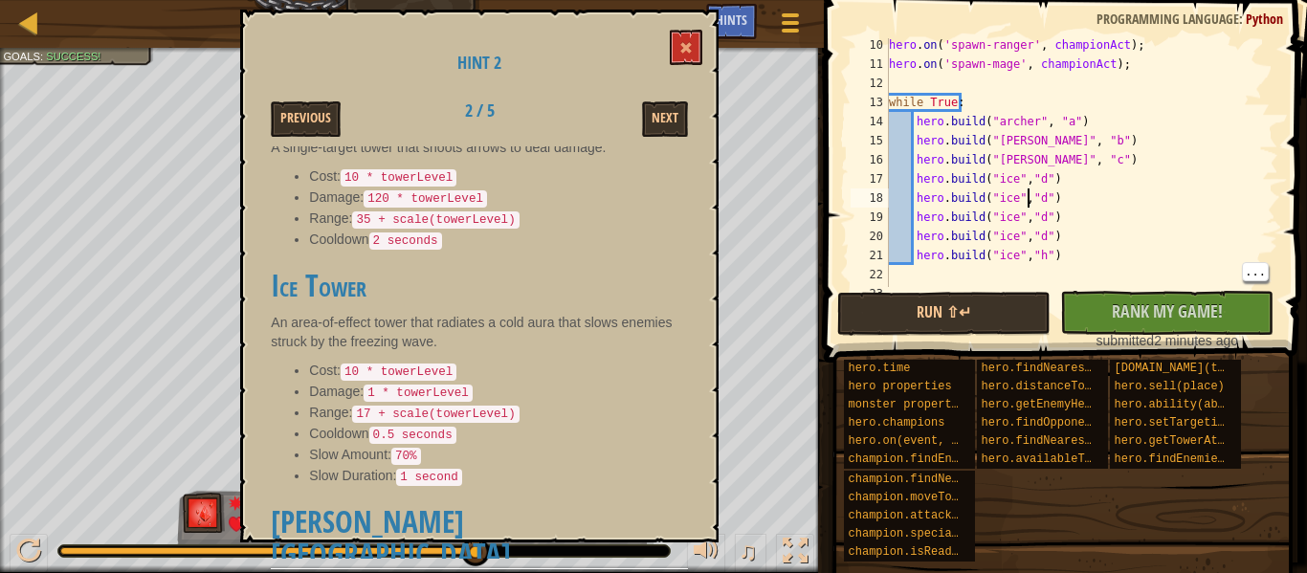
click at [1030, 205] on div "hero . on ( 'spawn-ranger' , championAct ) ; hero . on ( 'spawn-mage' , champio…" at bounding box center [1074, 178] width 379 height 287
click at [1028, 204] on div "hero . on ( 'spawn-ranger' , championAct ) ; hero . on ( 'spawn-mage' , champio…" at bounding box center [1074, 178] width 379 height 287
click at [1031, 200] on div "hero . on ( 'spawn-ranger' , championAct ) ; hero . on ( 'spawn-mage' , champio…" at bounding box center [1074, 178] width 379 height 287
click at [1031, 198] on div "hero . on ( 'spawn-ranger' , championAct ) ; hero . on ( 'spawn-mage' , champio…" at bounding box center [1074, 178] width 379 height 287
click at [1032, 198] on div "hero . on ( 'spawn-ranger' , championAct ) ; hero . on ( 'spawn-mage' , champio…" at bounding box center [1074, 178] width 379 height 287
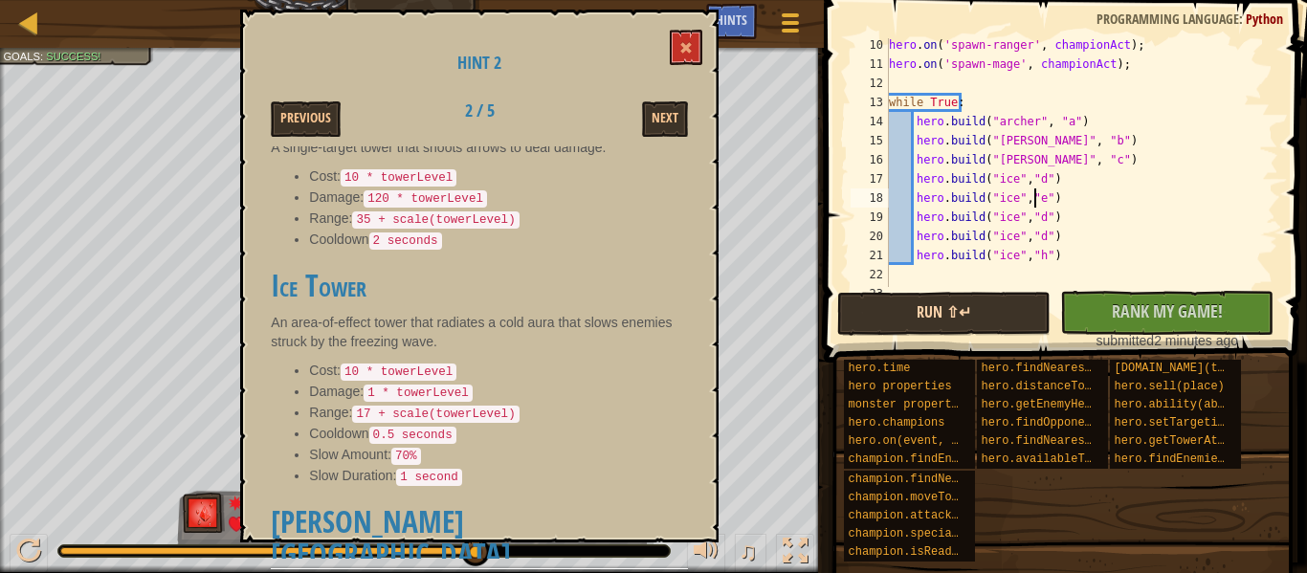
scroll to position [9, 12]
click at [1032, 218] on div "hero . on ( 'spawn-ranger' , championAct ) ; hero . on ( 'spawn-mage' , champio…" at bounding box center [1074, 178] width 379 height 287
click at [1032, 233] on div "hero . on ( 'spawn-ranger' , championAct ) ; hero . on ( 'spawn-mage' , champio…" at bounding box center [1074, 178] width 379 height 287
click at [1165, 296] on button "No New Code to Rank Rank My Game! Submitting... Submitted for Ranking Failed to…" at bounding box center [1166, 313] width 213 height 44
click at [1030, 315] on button "Run ⇧↵" at bounding box center [943, 314] width 213 height 44
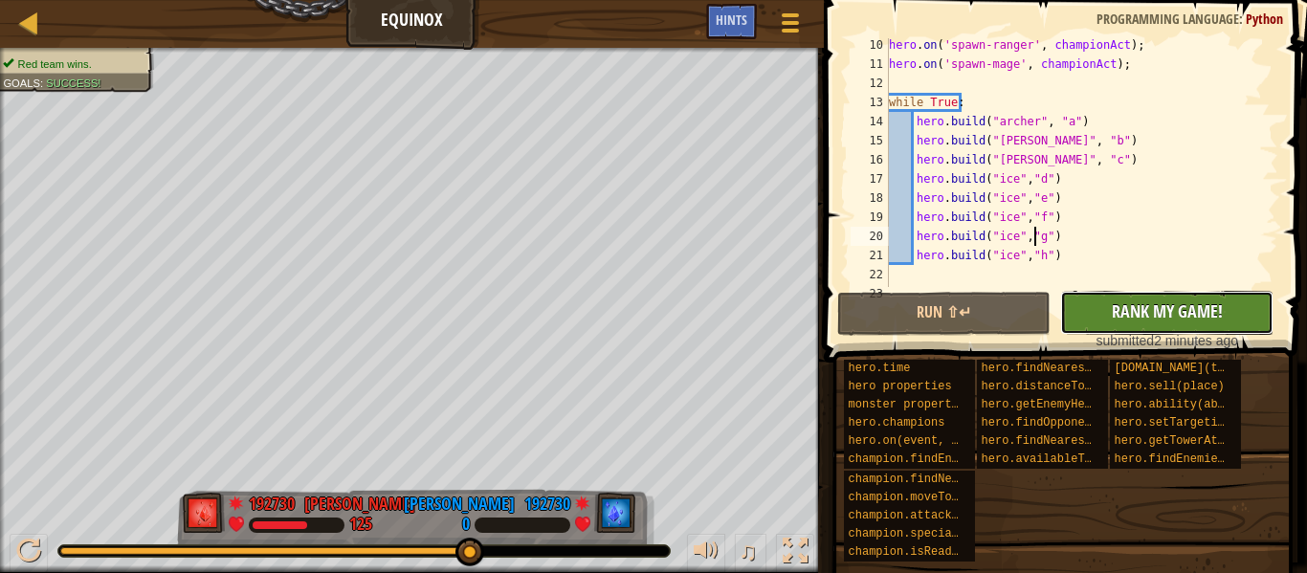
click at [1108, 303] on button "No New Code to Rank Rank My Game! Submitting... Submitted for Ranking Failed to…" at bounding box center [1166, 313] width 213 height 44
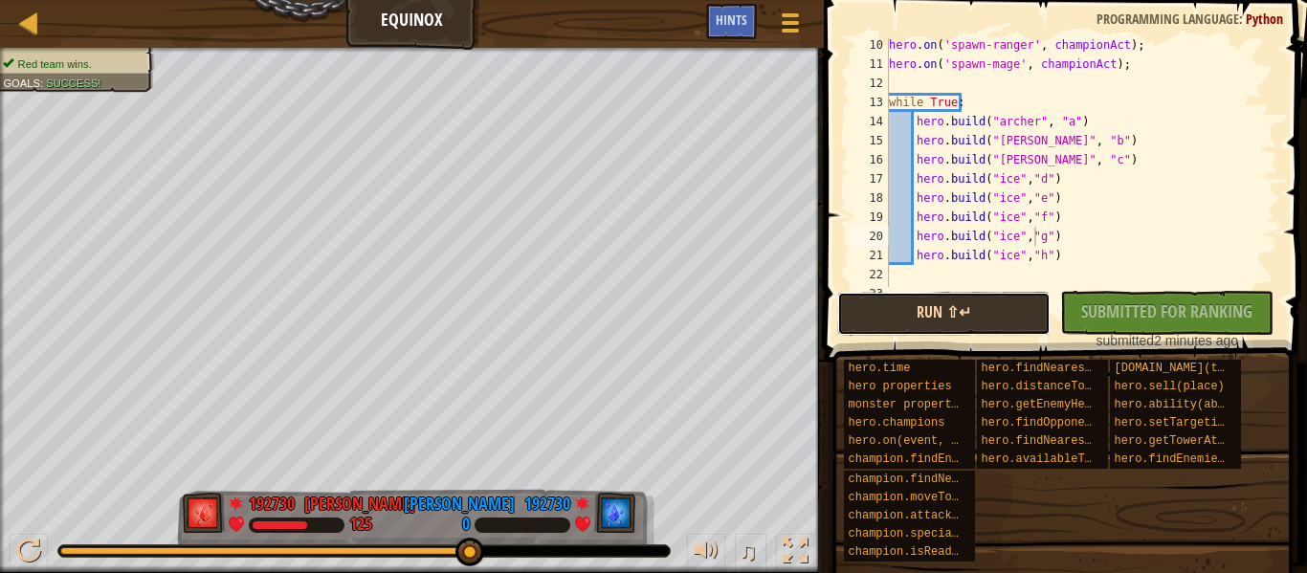
click at [1004, 325] on button "Run ⇧↵" at bounding box center [943, 314] width 213 height 44
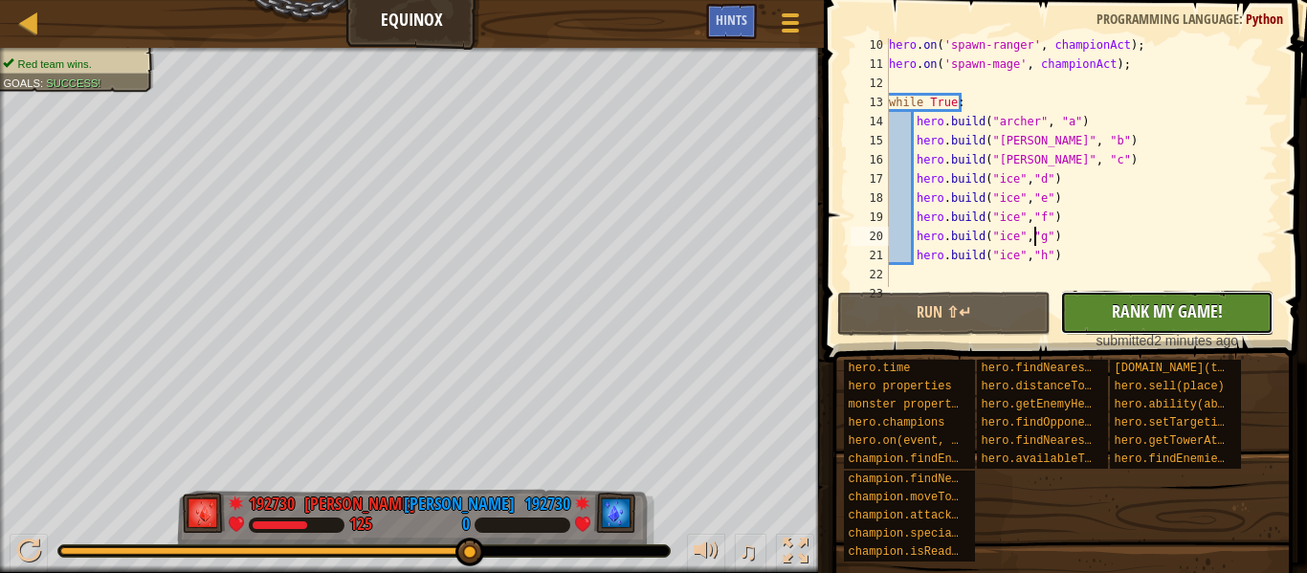
click at [1110, 299] on button "No New Code to Rank Rank My Game! Submitting... Submitted for Ranking Failed to…" at bounding box center [1166, 313] width 213 height 44
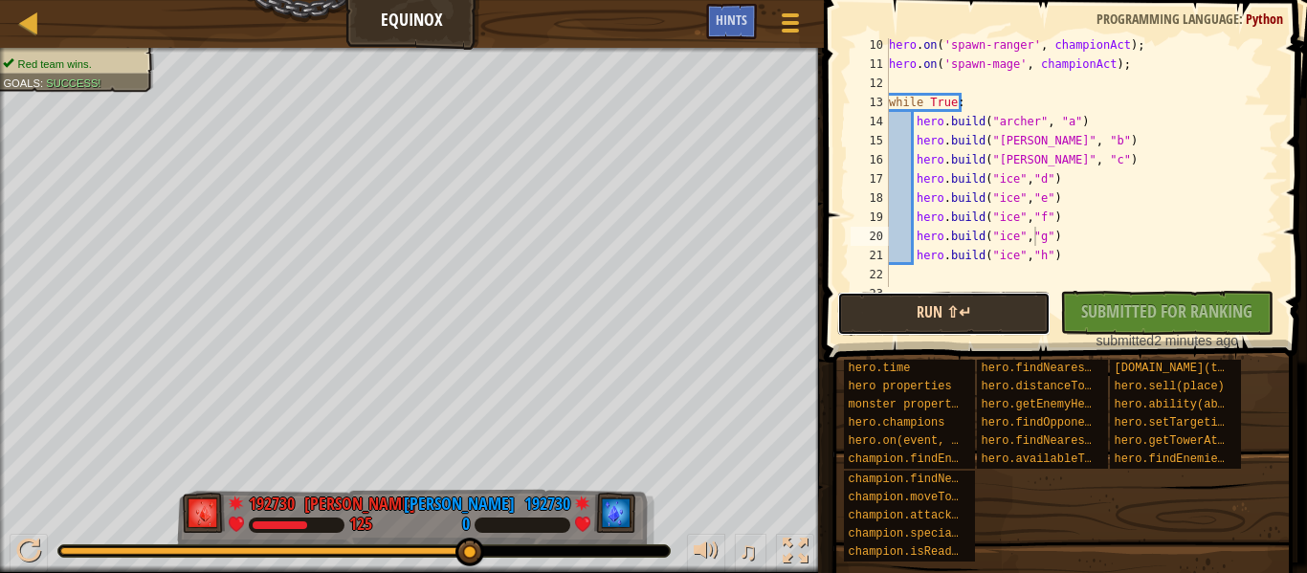
click at [990, 321] on button "Run ⇧↵" at bounding box center [943, 314] width 213 height 44
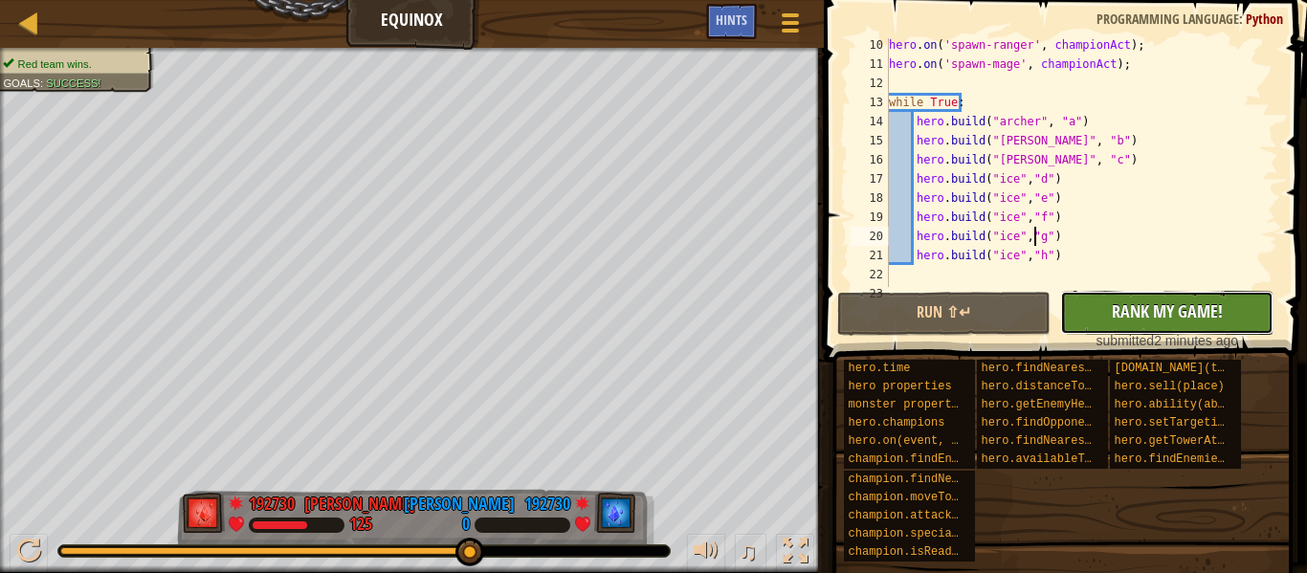
click at [1156, 299] on button "No New Code to Rank Rank My Game! Submitting... Submitted for Ranking Failed to…" at bounding box center [1166, 313] width 213 height 44
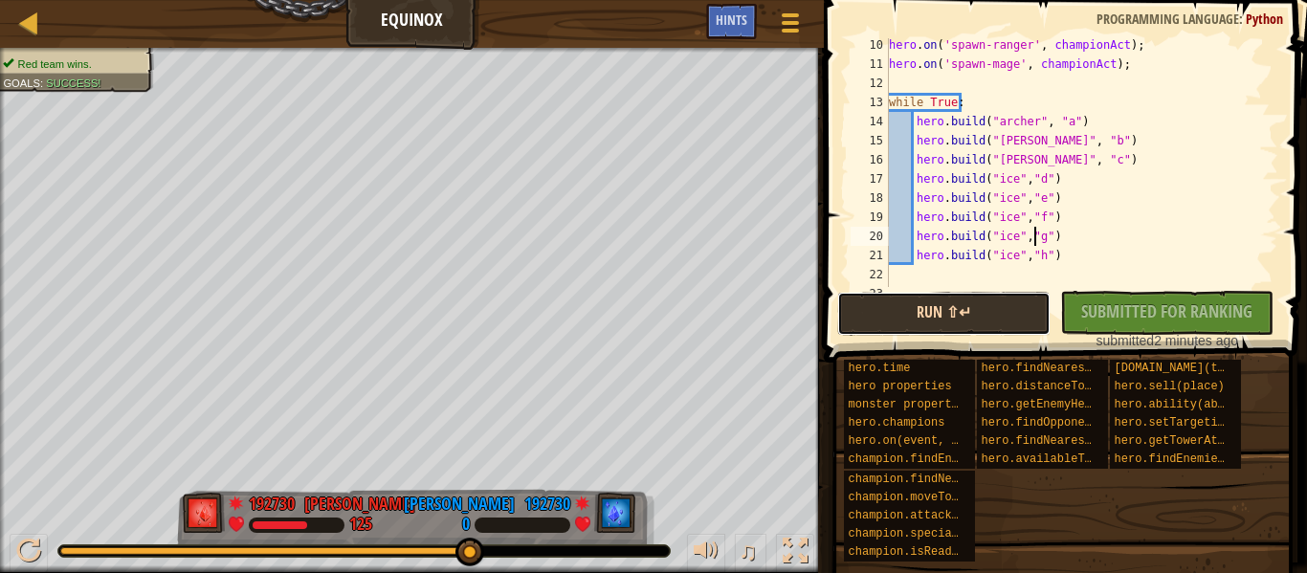
click at [994, 315] on button "Run ⇧↵" at bounding box center [943, 314] width 213 height 44
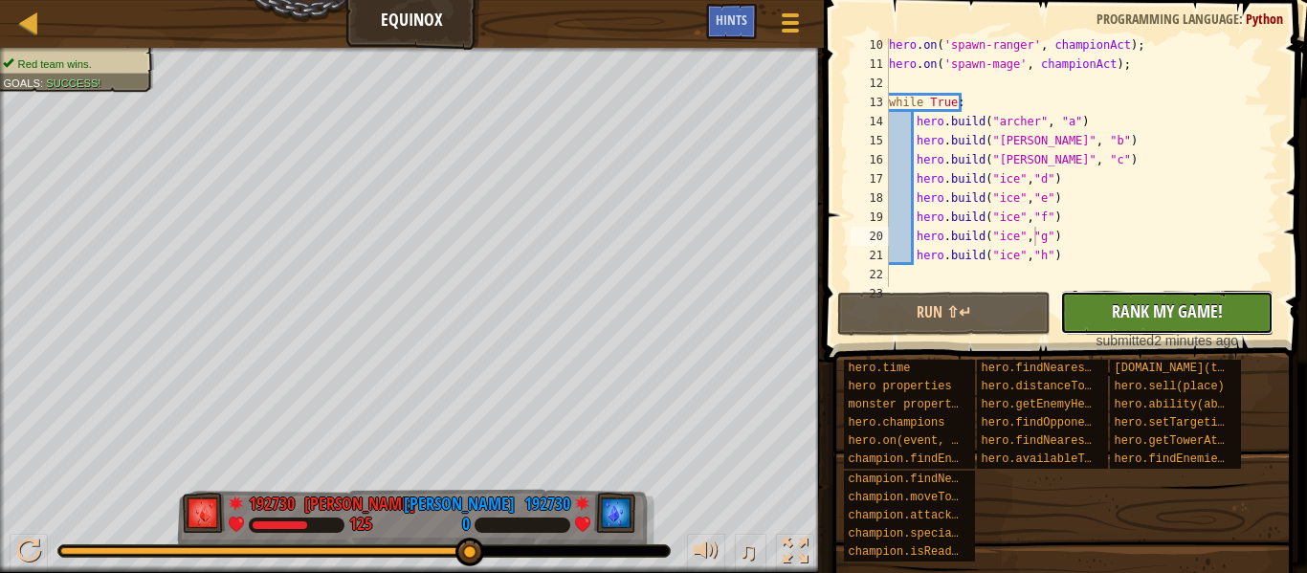
drag, startPoint x: 1101, startPoint y: 300, endPoint x: 1152, endPoint y: 301, distance: 50.7
click at [1152, 301] on span "Rank My Game!" at bounding box center [1167, 311] width 111 height 24
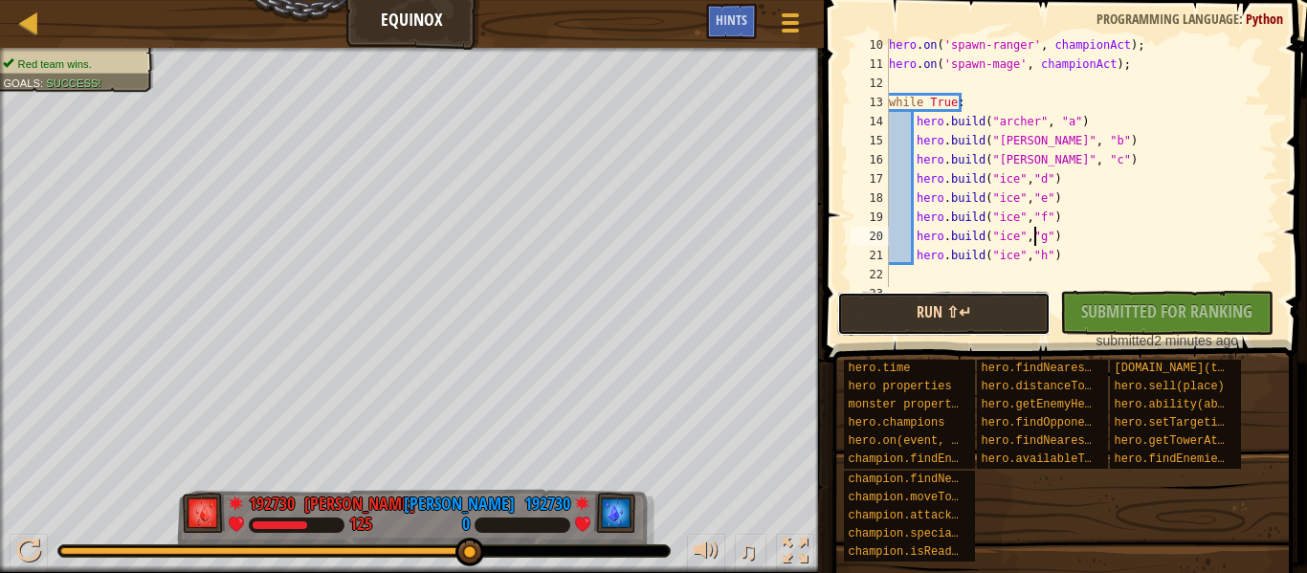
click at [987, 315] on button "Run ⇧↵" at bounding box center [943, 314] width 213 height 44
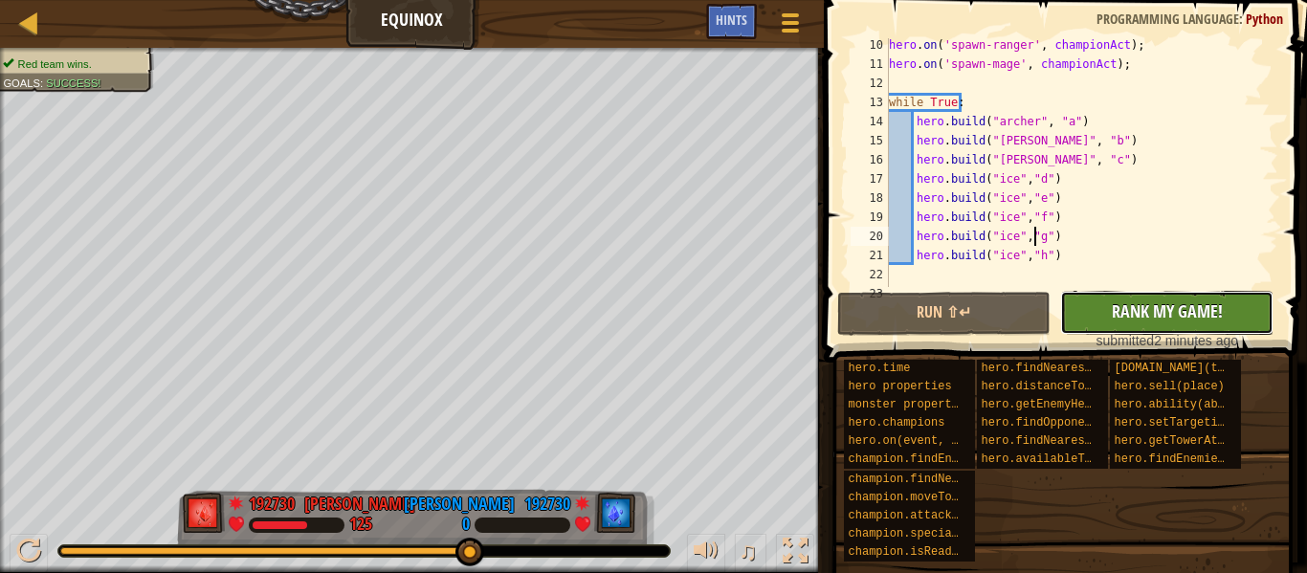
click at [1182, 298] on button "No New Code to Rank Rank My Game! Submitting... Submitted for Ranking Failed to…" at bounding box center [1166, 313] width 213 height 44
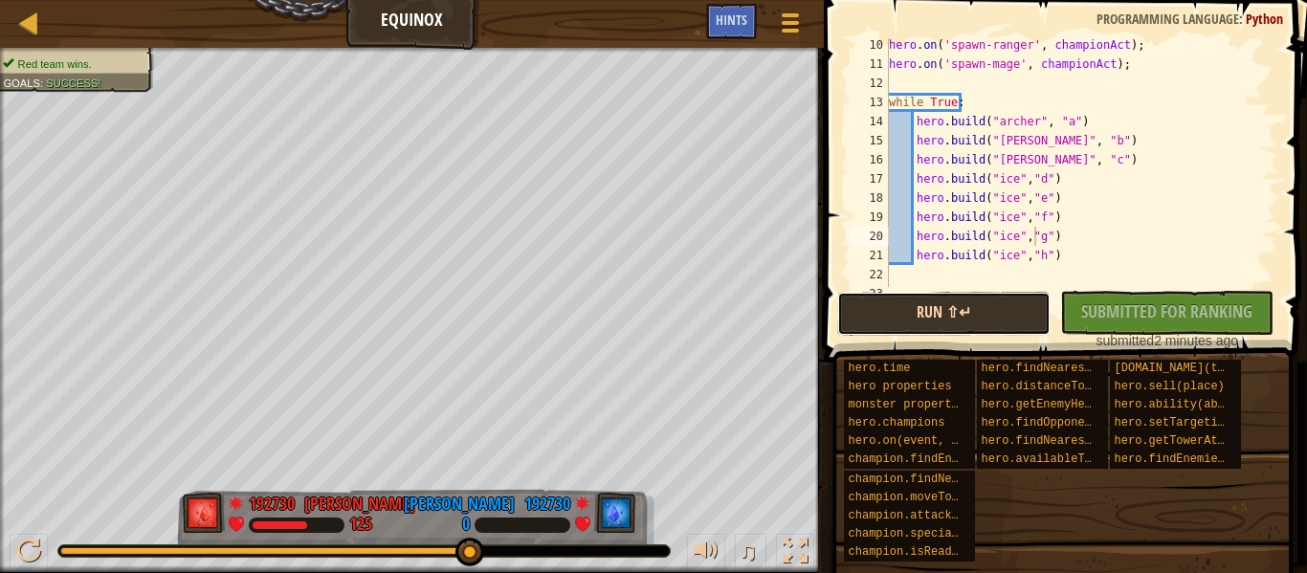
click at [928, 308] on button "Run ⇧↵" at bounding box center [943, 314] width 213 height 44
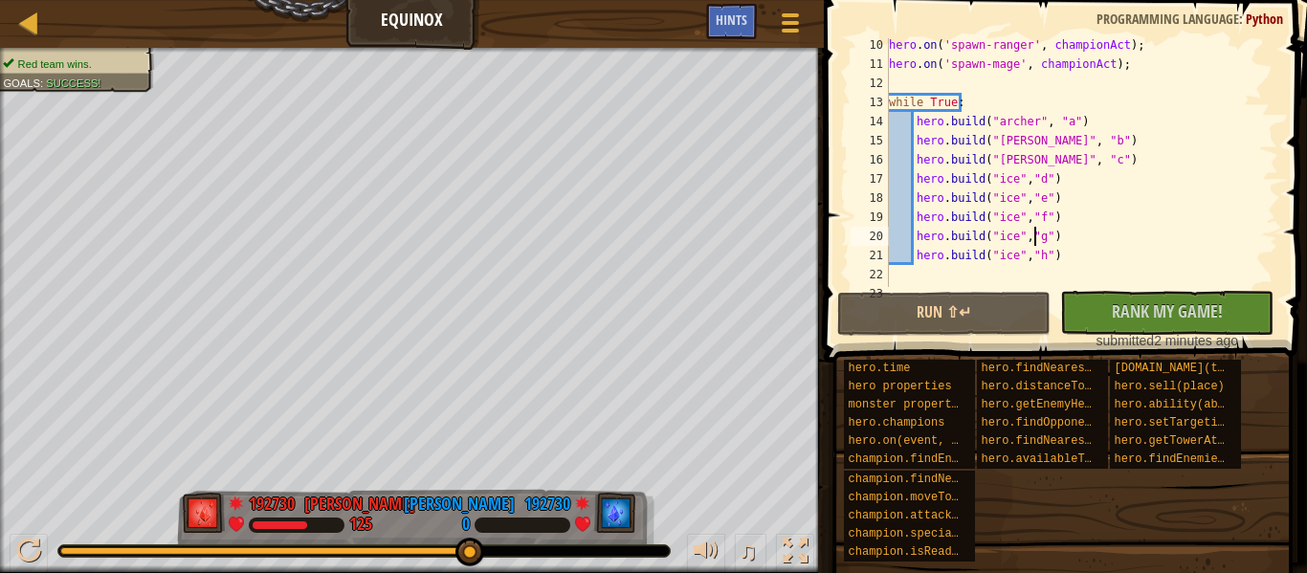
click at [996, 195] on div "hero . on ( 'spawn-ranger' , championAct ) ; hero . on ( 'spawn-mage' , champio…" at bounding box center [1074, 178] width 379 height 287
click at [1009, 198] on div "hero . on ( 'spawn-ranger' , championAct ) ; hero . on ( 'spawn-mage' , champio…" at bounding box center [1074, 162] width 379 height 249
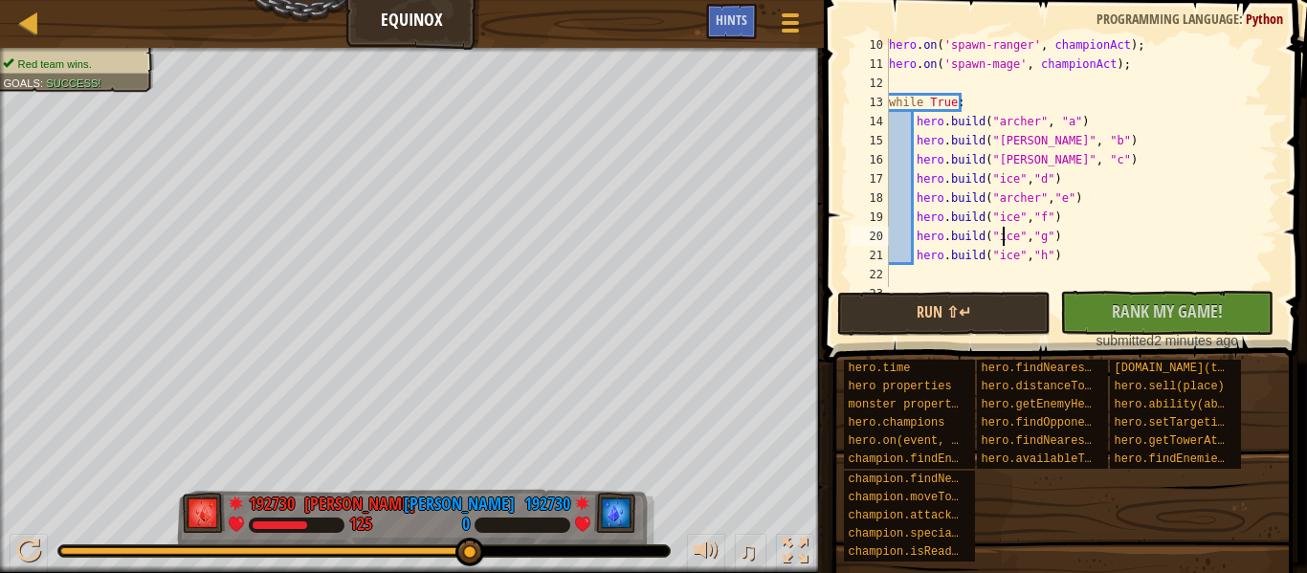
click at [1003, 233] on div "hero . on ( 'spawn-ranger' , championAct ) ; hero . on ( 'spawn-mage' , champio…" at bounding box center [1074, 178] width 379 height 287
click at [1007, 238] on div "hero . on ( 'spawn-ranger' , championAct ) ; hero . on ( 'spawn-mage' , champio…" at bounding box center [1074, 178] width 379 height 287
type textarea "[DOMAIN_NAME]("[PERSON_NAME]","g")"
click at [1127, 316] on span "Rank My Game!" at bounding box center [1167, 311] width 111 height 24
click at [997, 318] on button "Run ⇧↵" at bounding box center [943, 314] width 213 height 44
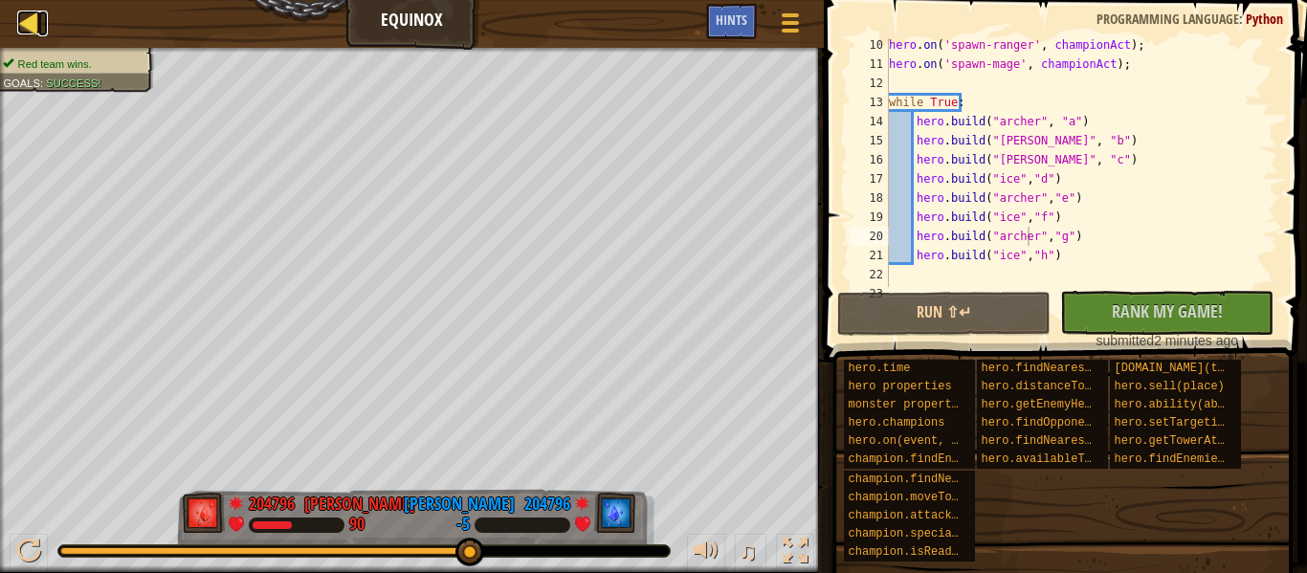
click at [23, 29] on div at bounding box center [29, 23] width 24 height 24
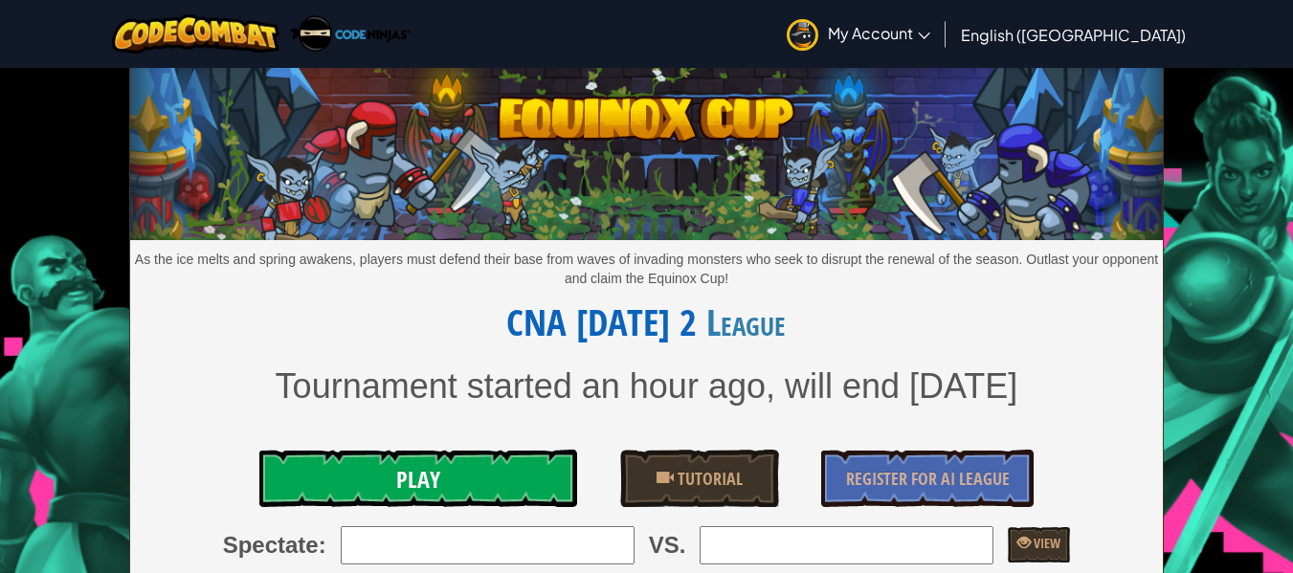
click at [351, 477] on link "Play" at bounding box center [418, 478] width 319 height 57
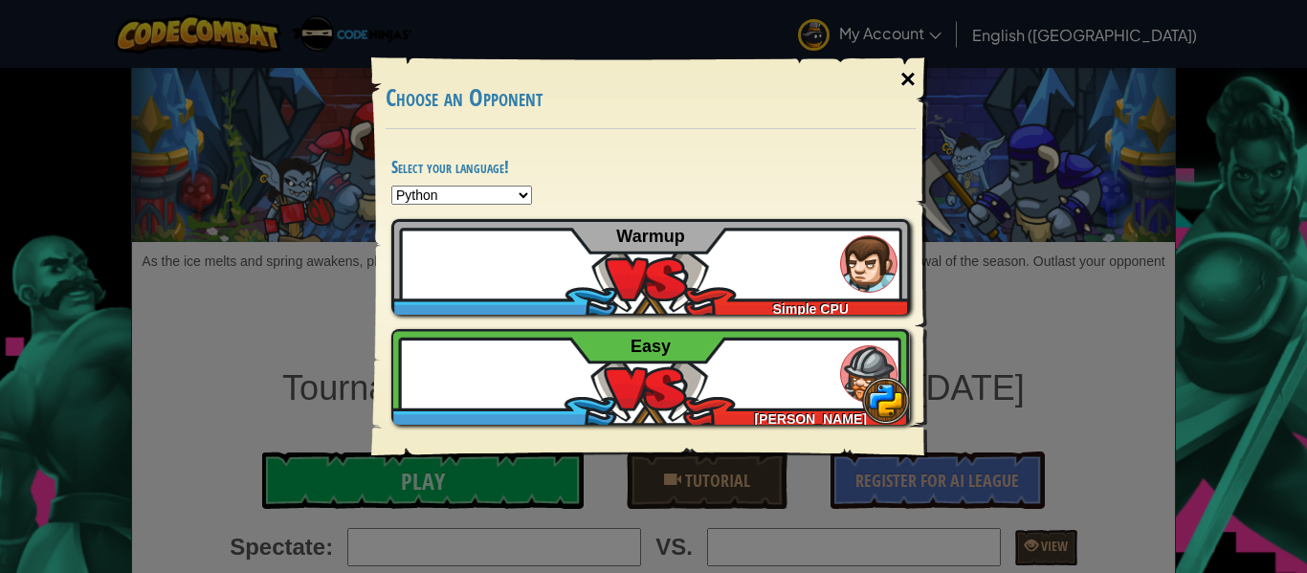
click at [908, 70] on div "×" at bounding box center [908, 79] width 44 height 55
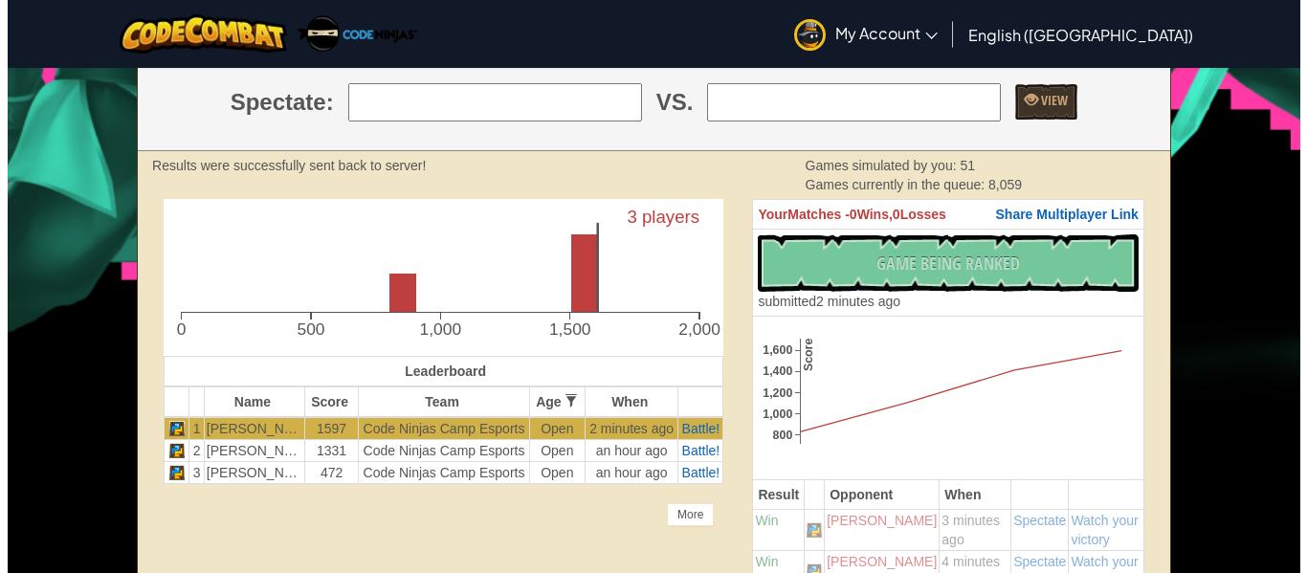
scroll to position [287, 0]
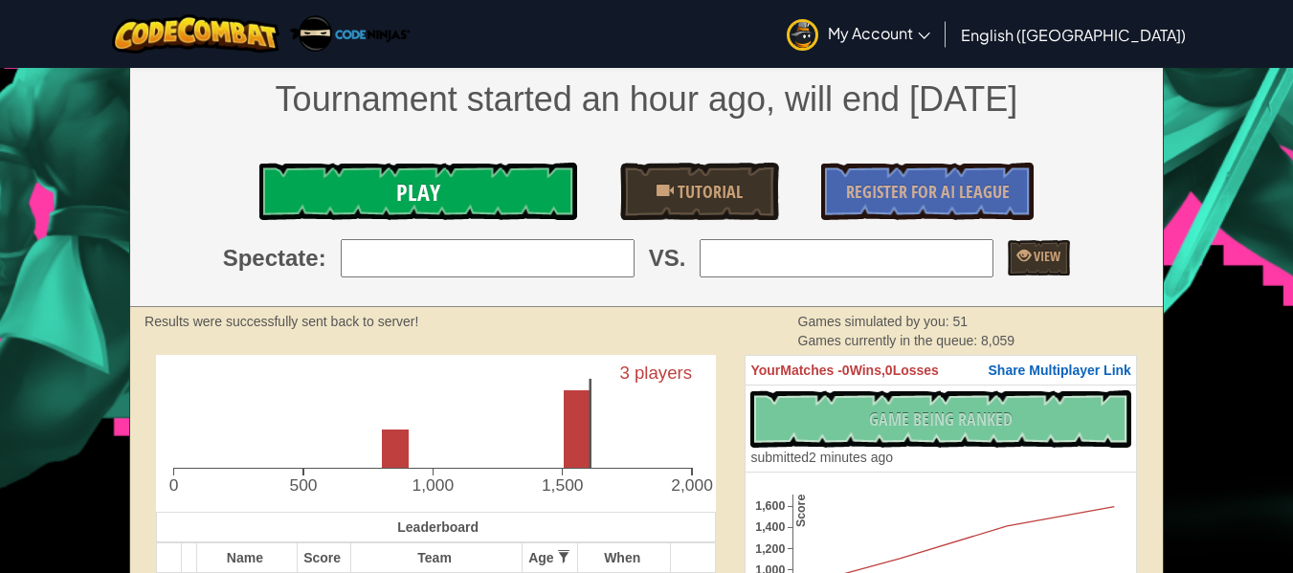
click at [396, 206] on span "Play" at bounding box center [418, 192] width 44 height 31
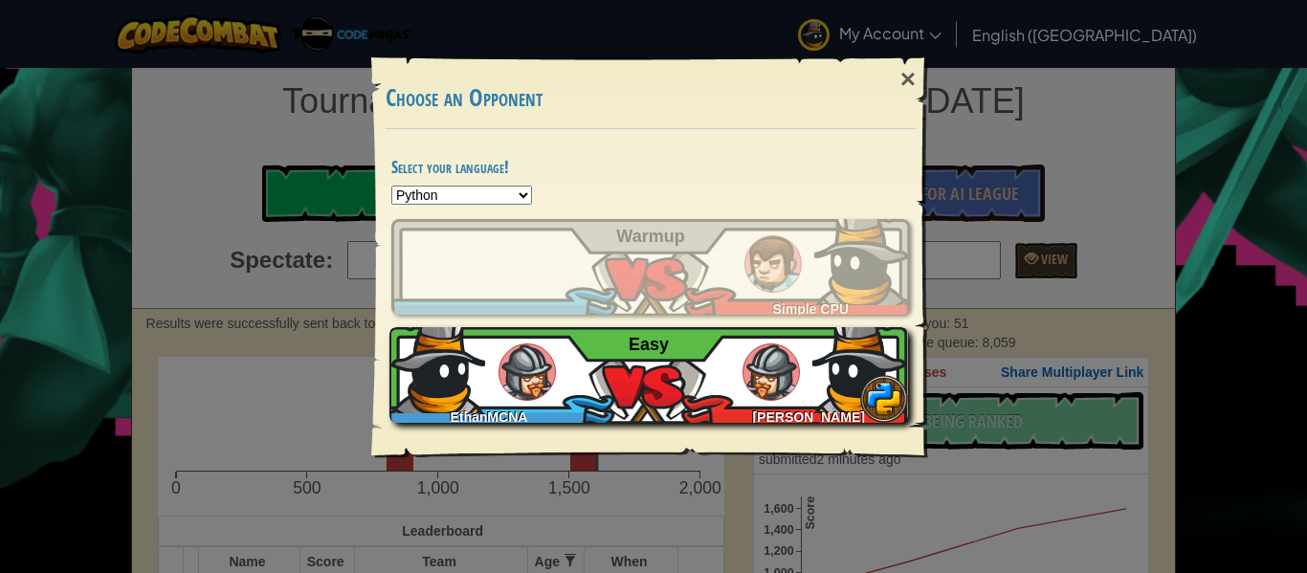
click at [638, 365] on div "EthanMCNA [PERSON_NAME] B Easy" at bounding box center [648, 375] width 519 height 96
